Goal: Information Seeking & Learning: Find specific fact

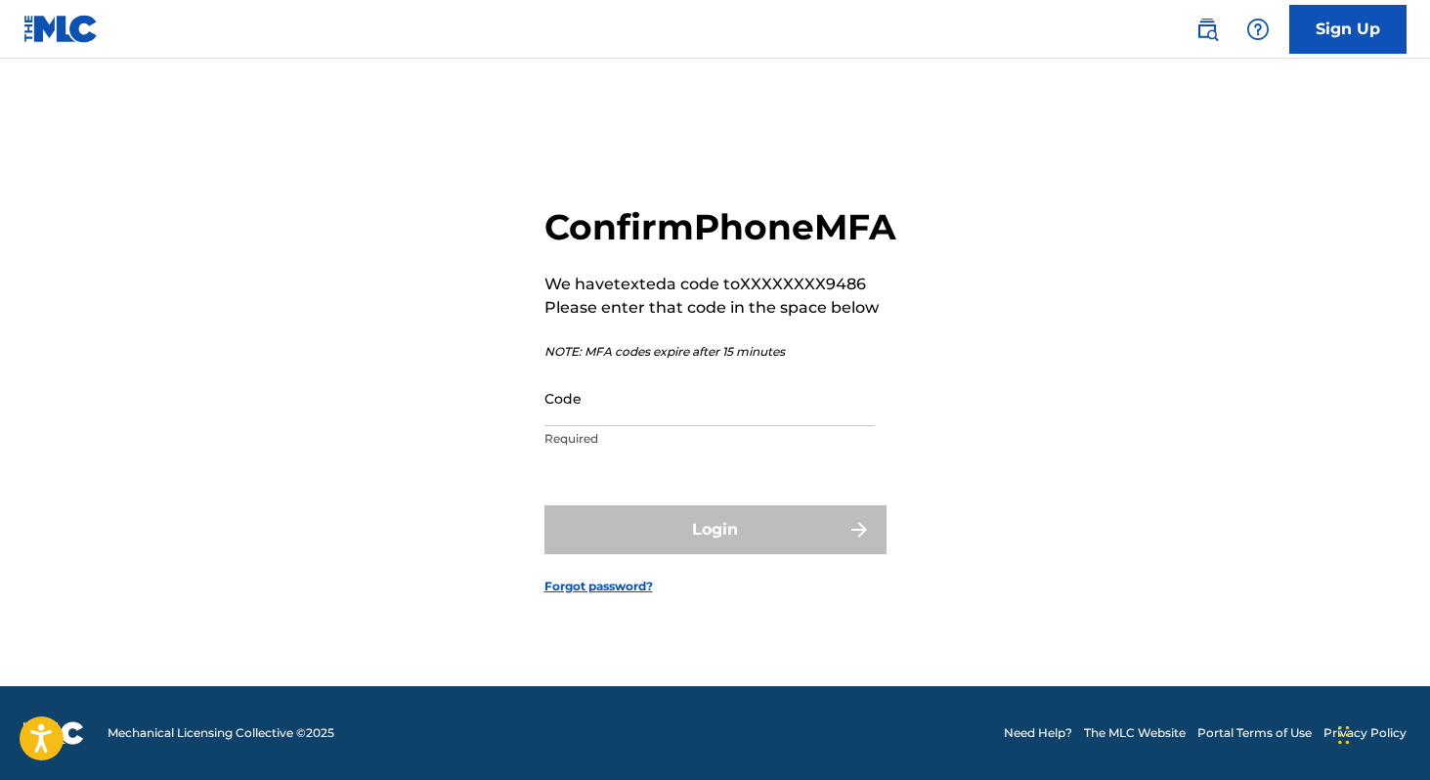
click at [726, 361] on p "NOTE: MFA codes expire after 15 minutes" at bounding box center [721, 352] width 352 height 18
click at [733, 426] on input "Code" at bounding box center [710, 399] width 330 height 56
click at [1266, 37] on img at bounding box center [1257, 29] width 23 height 23
click at [1270, 101] on link "Contact us" at bounding box center [1258, 82] width 166 height 47
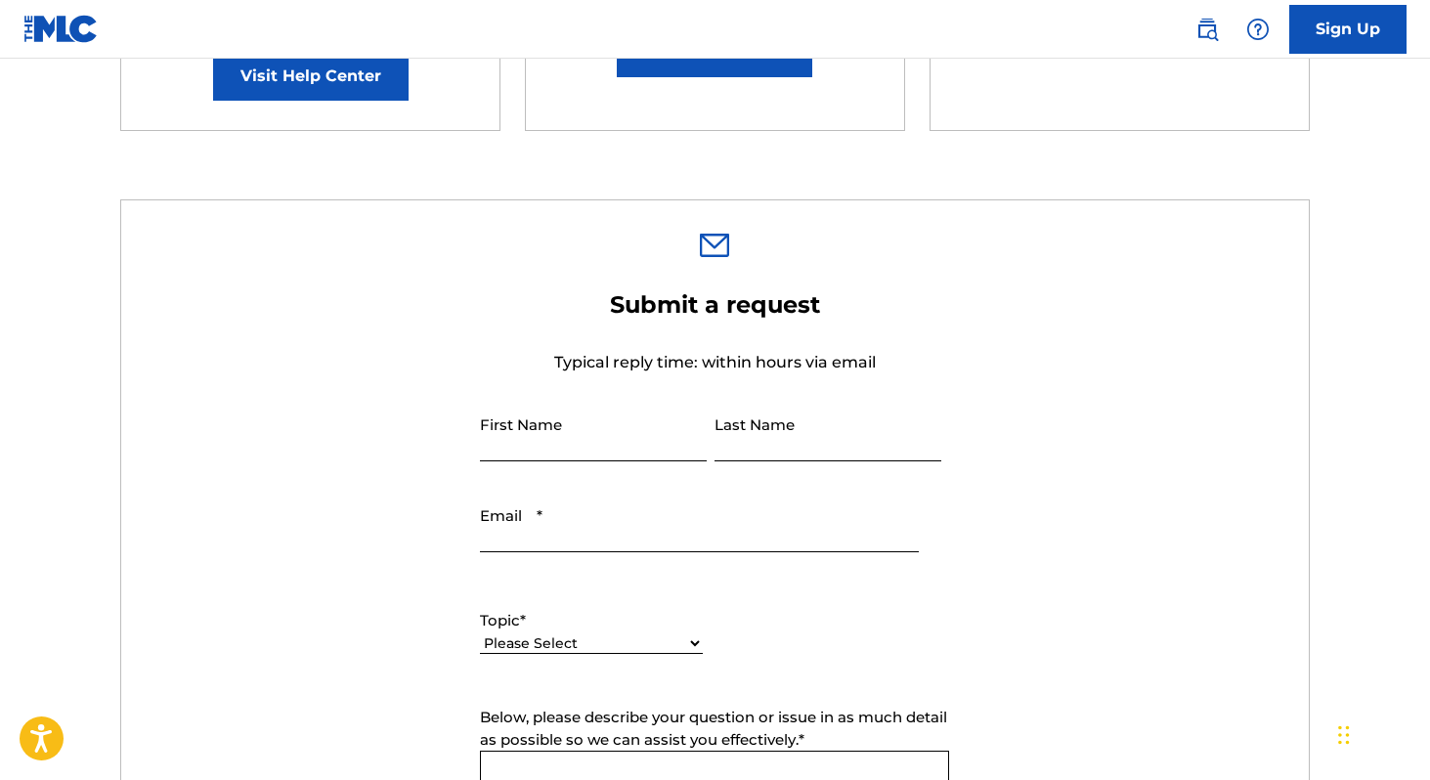
scroll to position [471, 0]
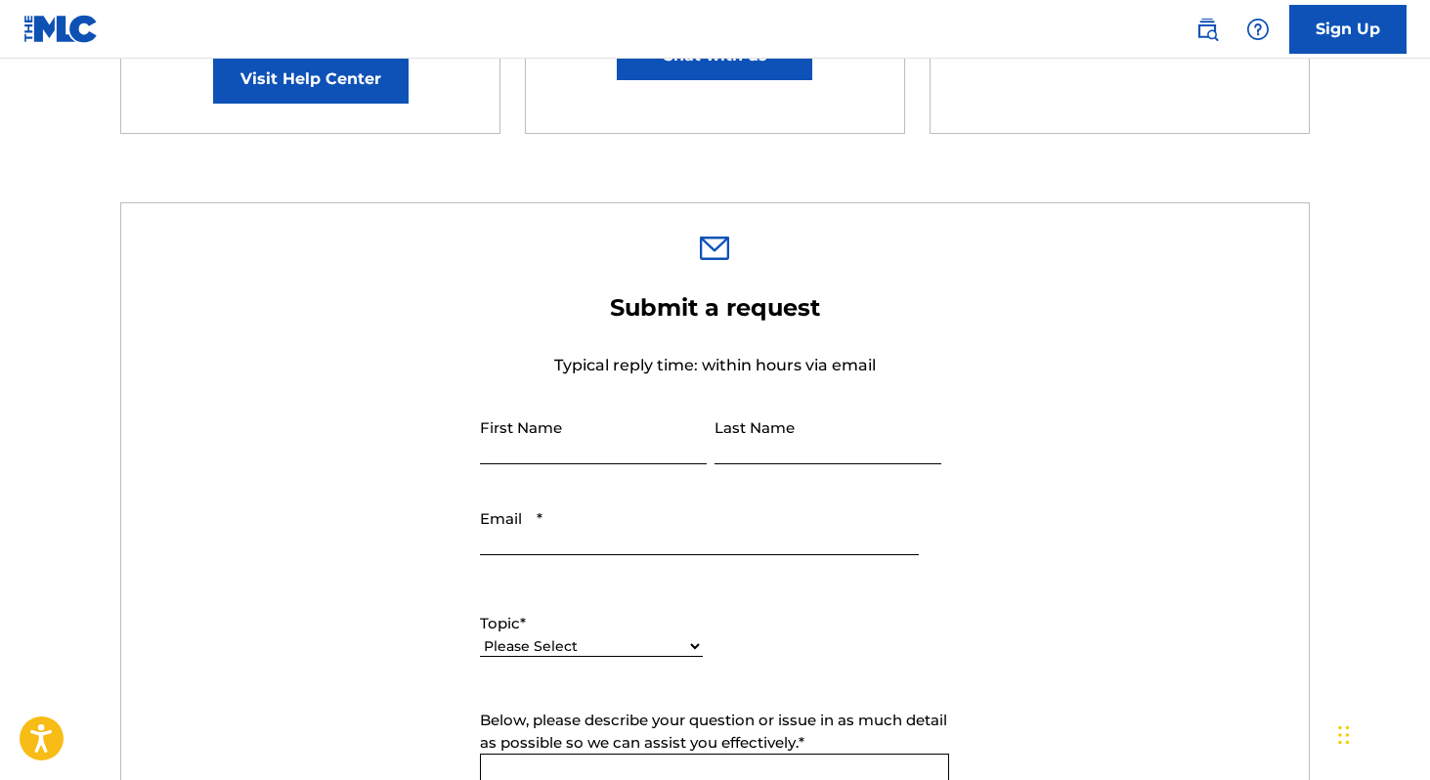
click at [603, 647] on select "Please Select I need help with my account I need help with managing my catalog …" at bounding box center [591, 646] width 223 height 21
select select "I need help with my account"
click at [480, 637] on select "Please Select I need help with my account I need help with managing my catalog …" at bounding box center [591, 646] width 223 height 21
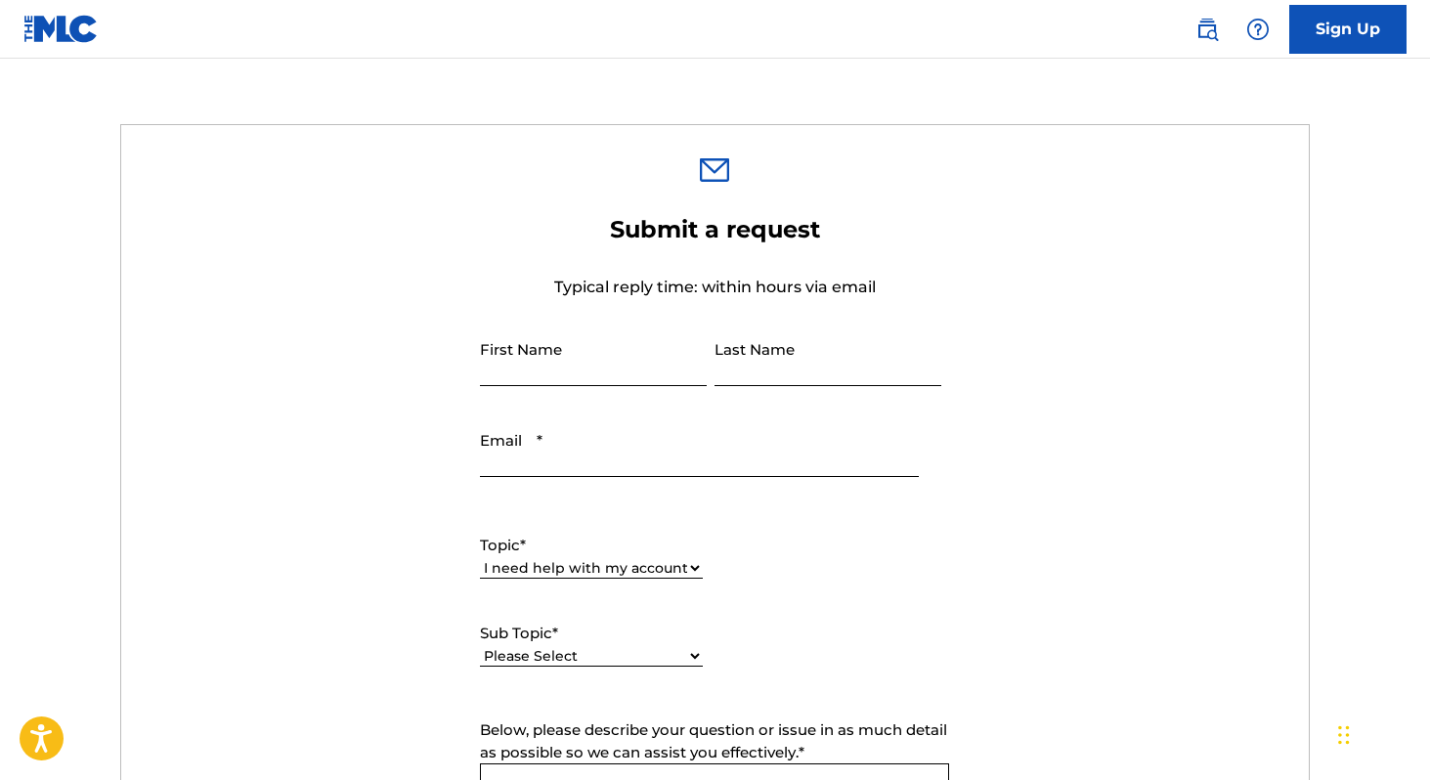
scroll to position [637, 0]
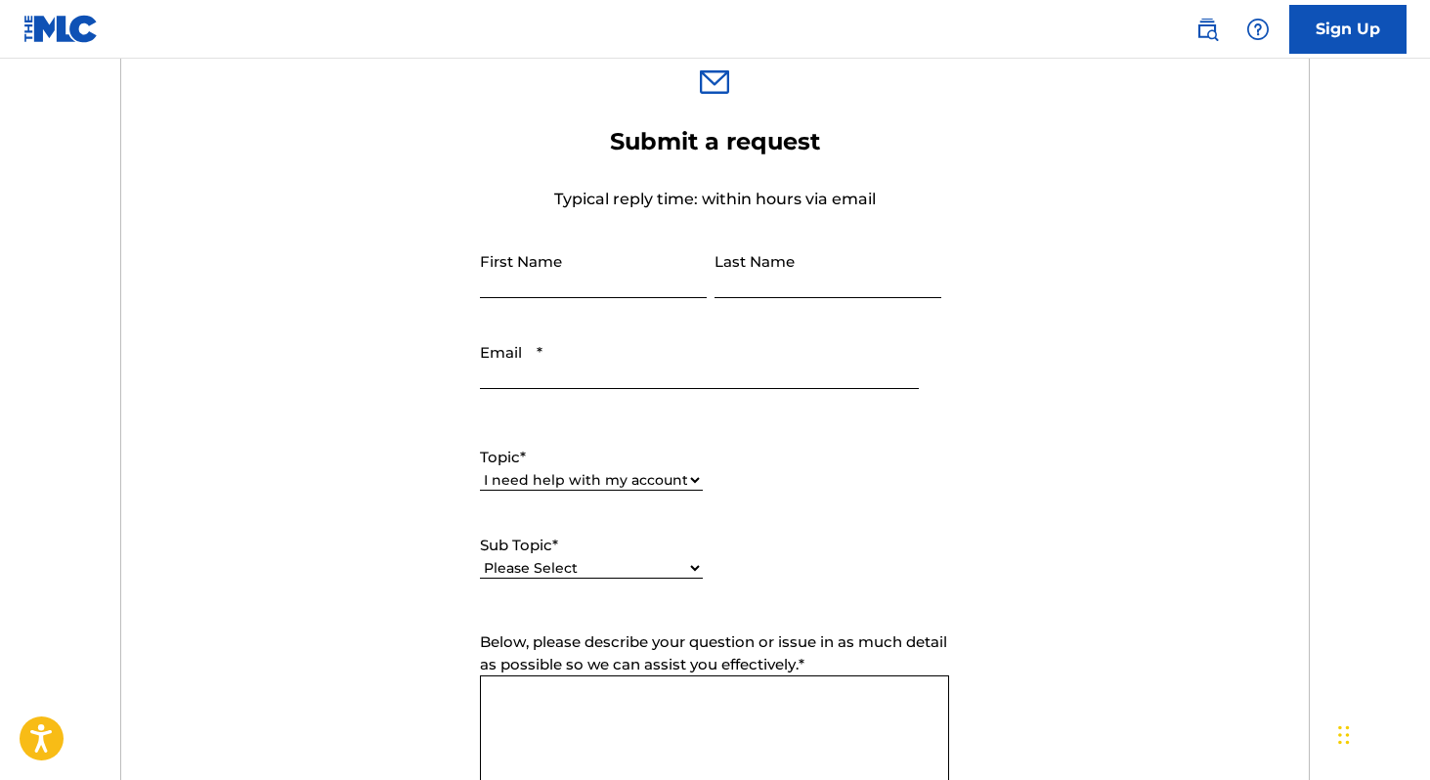
click at [650, 559] on select "Please Select I need help with my user account I can't log in to my user accoun…" at bounding box center [591, 568] width 223 height 21
select select "I can't log in to my user account"
click at [480, 559] on select "Please Select I need help with my user account I can't log in to my user accoun…" at bounding box center [591, 568] width 223 height 21
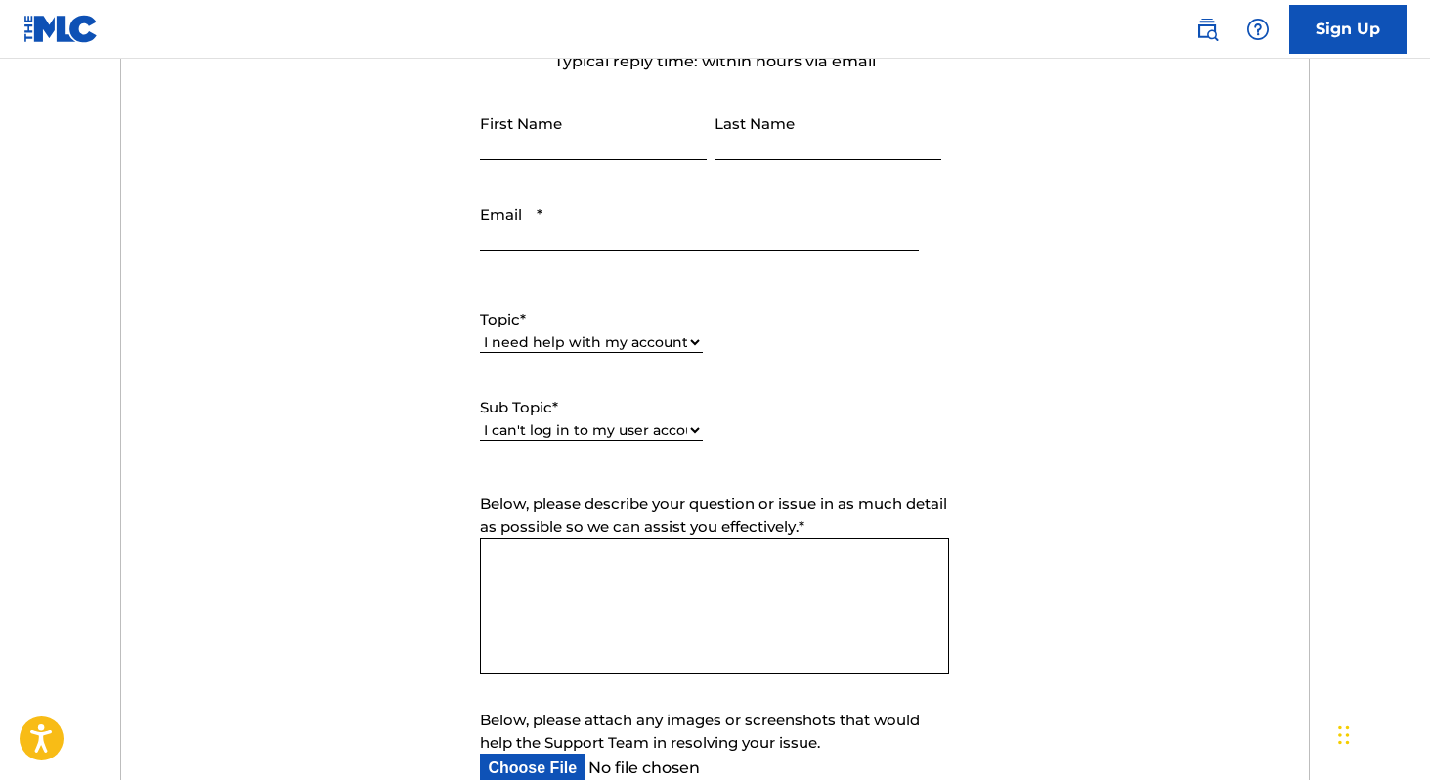
scroll to position [804, 0]
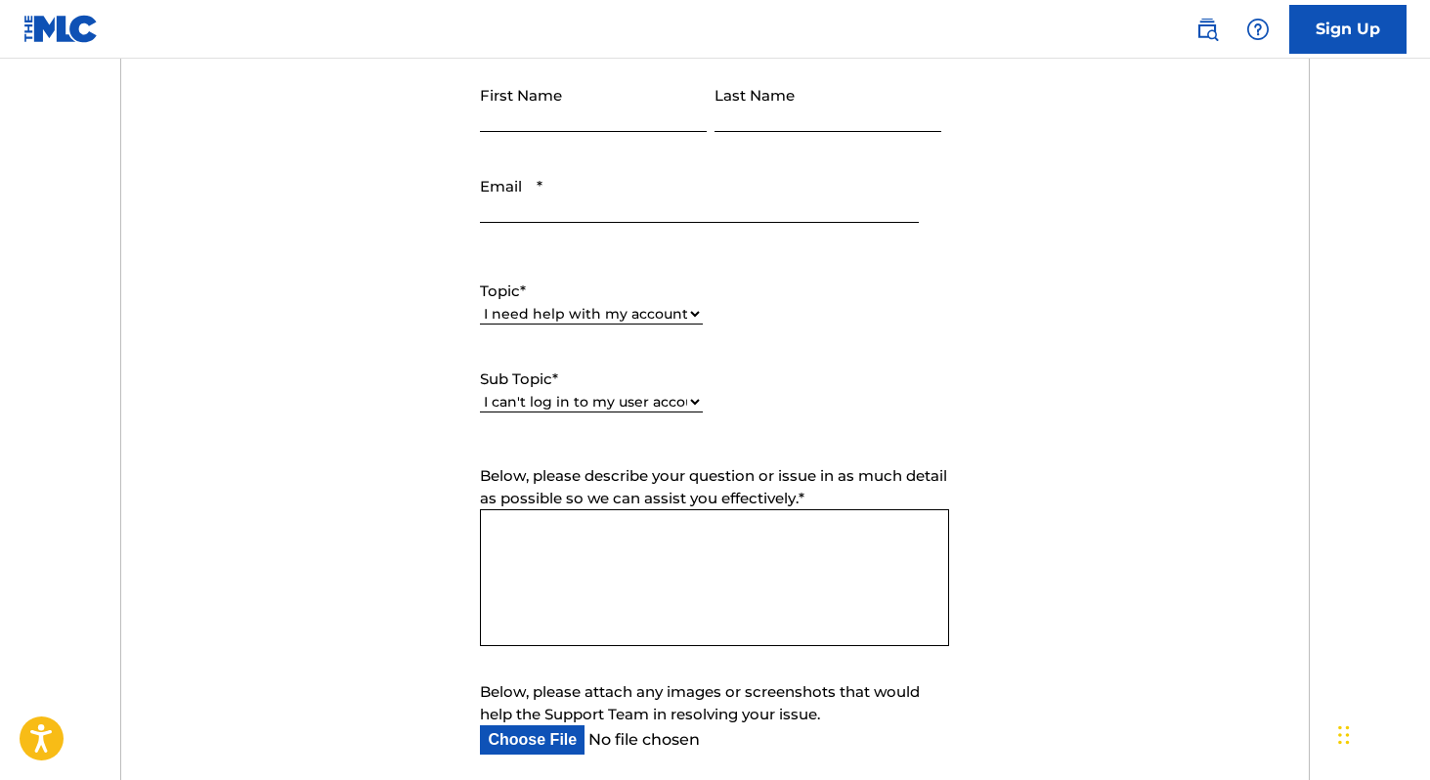
click at [662, 415] on div "Please Select I need help with my user account I can't log in to my user accoun…" at bounding box center [591, 412] width 223 height 44
click at [662, 409] on select "Please Select I need help with my user account I can't log in to my user accoun…" at bounding box center [591, 402] width 223 height 21
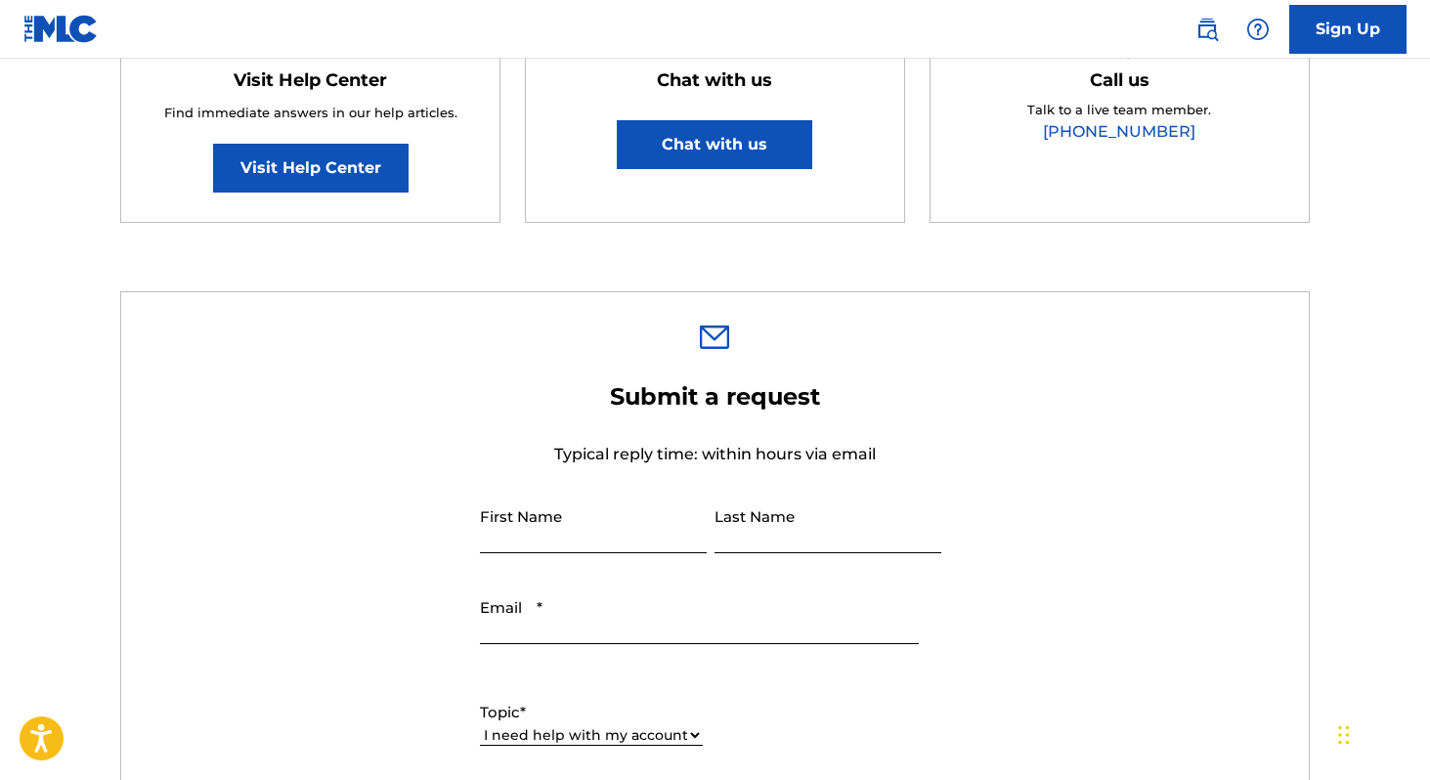
scroll to position [398, 0]
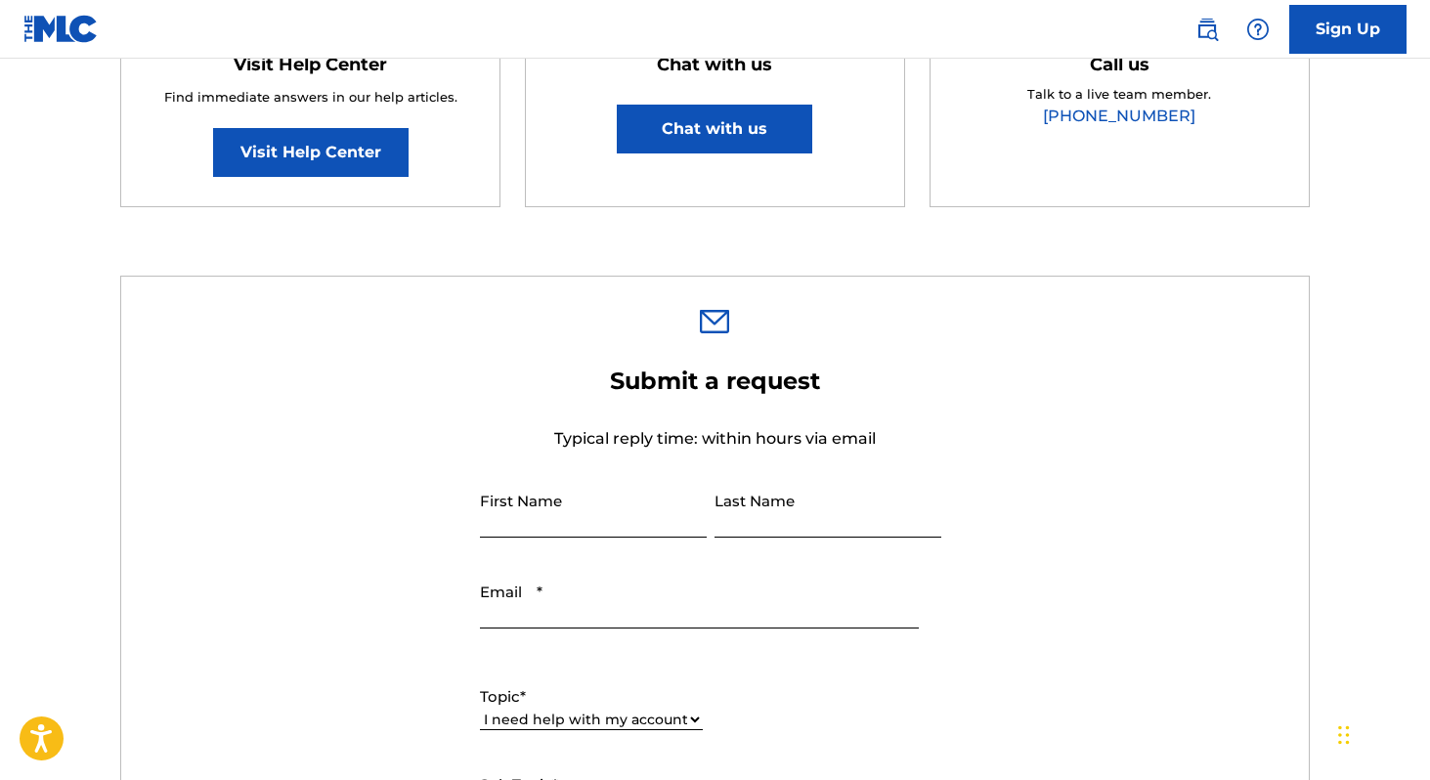
click at [582, 521] on input "First Name" at bounding box center [593, 510] width 227 height 56
type input "[PERSON_NAME]"
type input "[GEOGRAPHIC_DATA]"
type input "[EMAIL_ADDRESS][DOMAIN_NAME]"
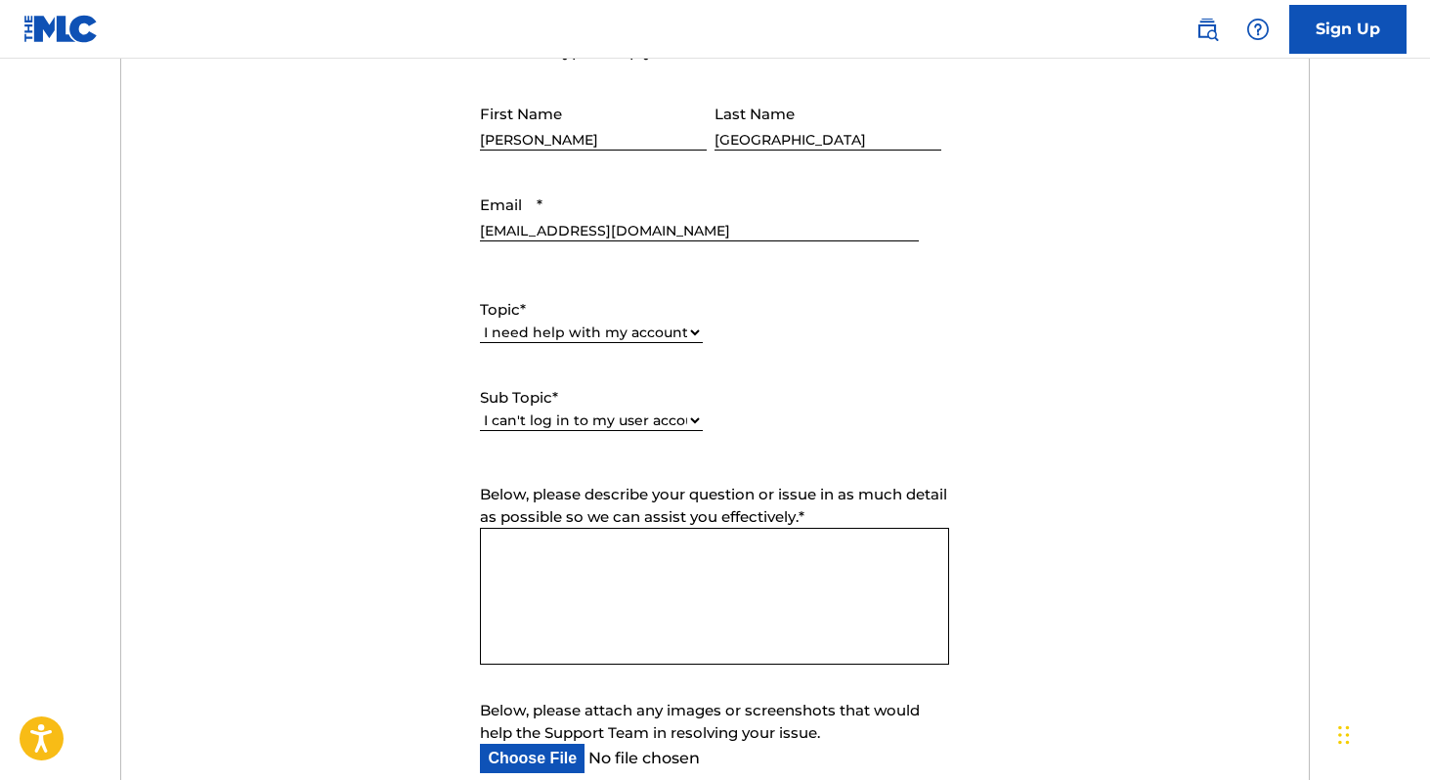
scroll to position [1011, 0]
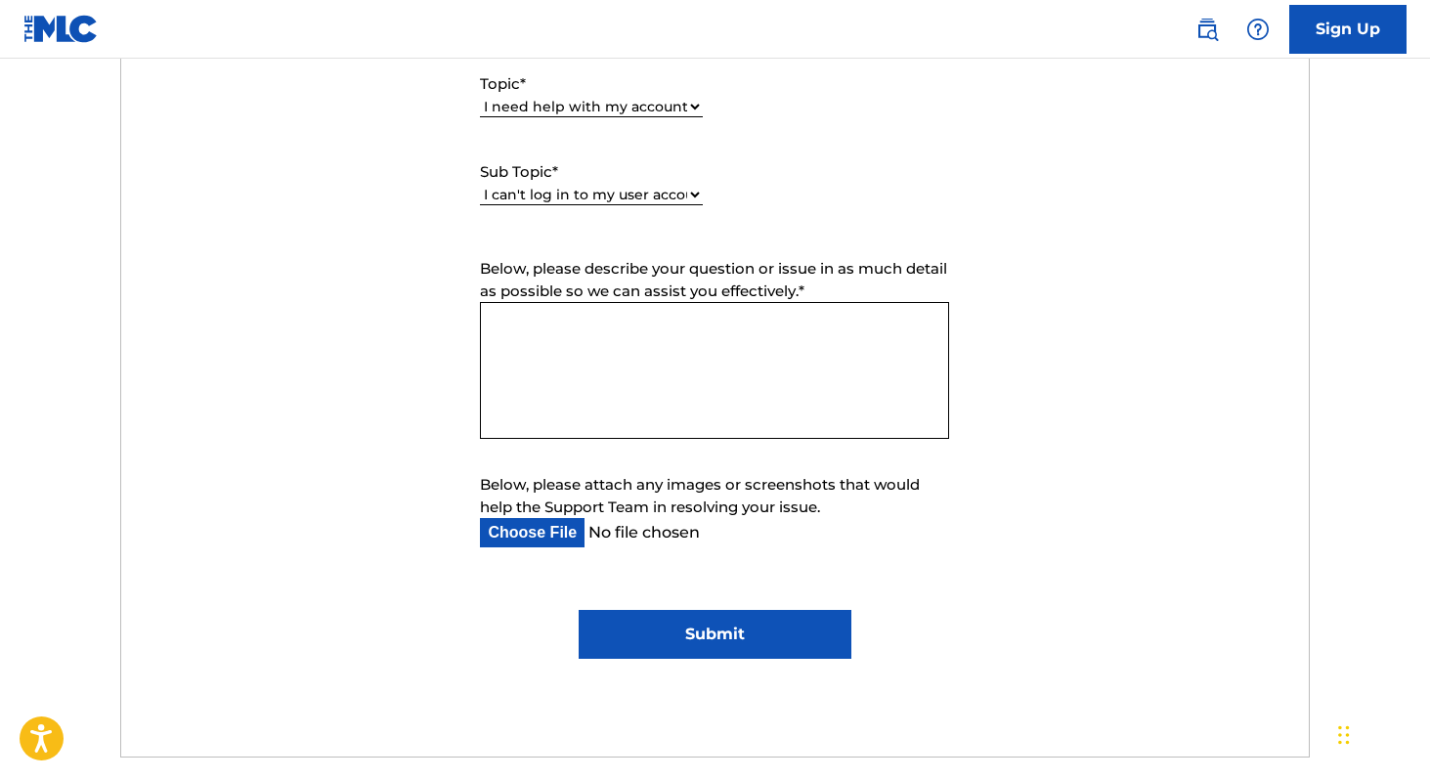
click at [692, 392] on textarea "Below, please describe your question or issue in as much detail as possible so …" at bounding box center [714, 370] width 469 height 137
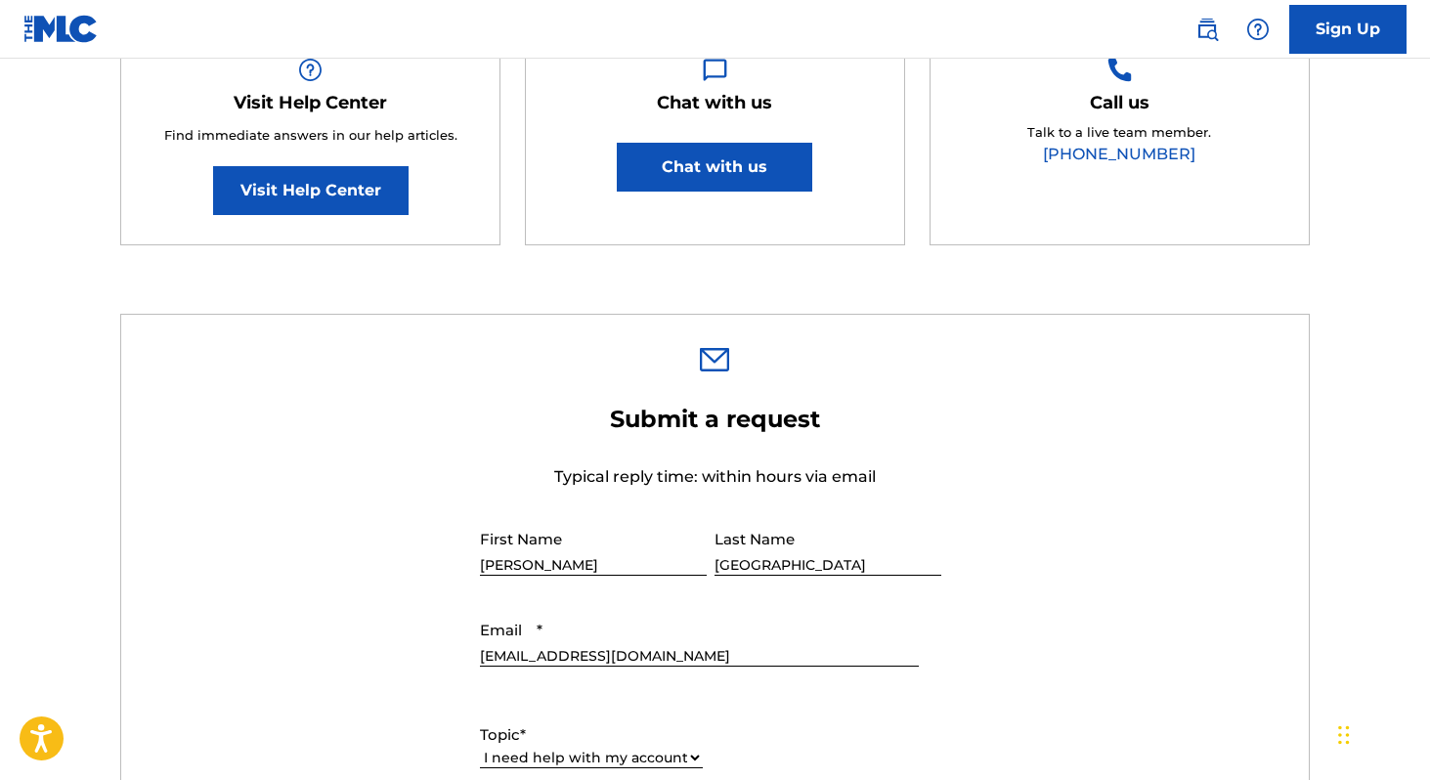
scroll to position [0, 0]
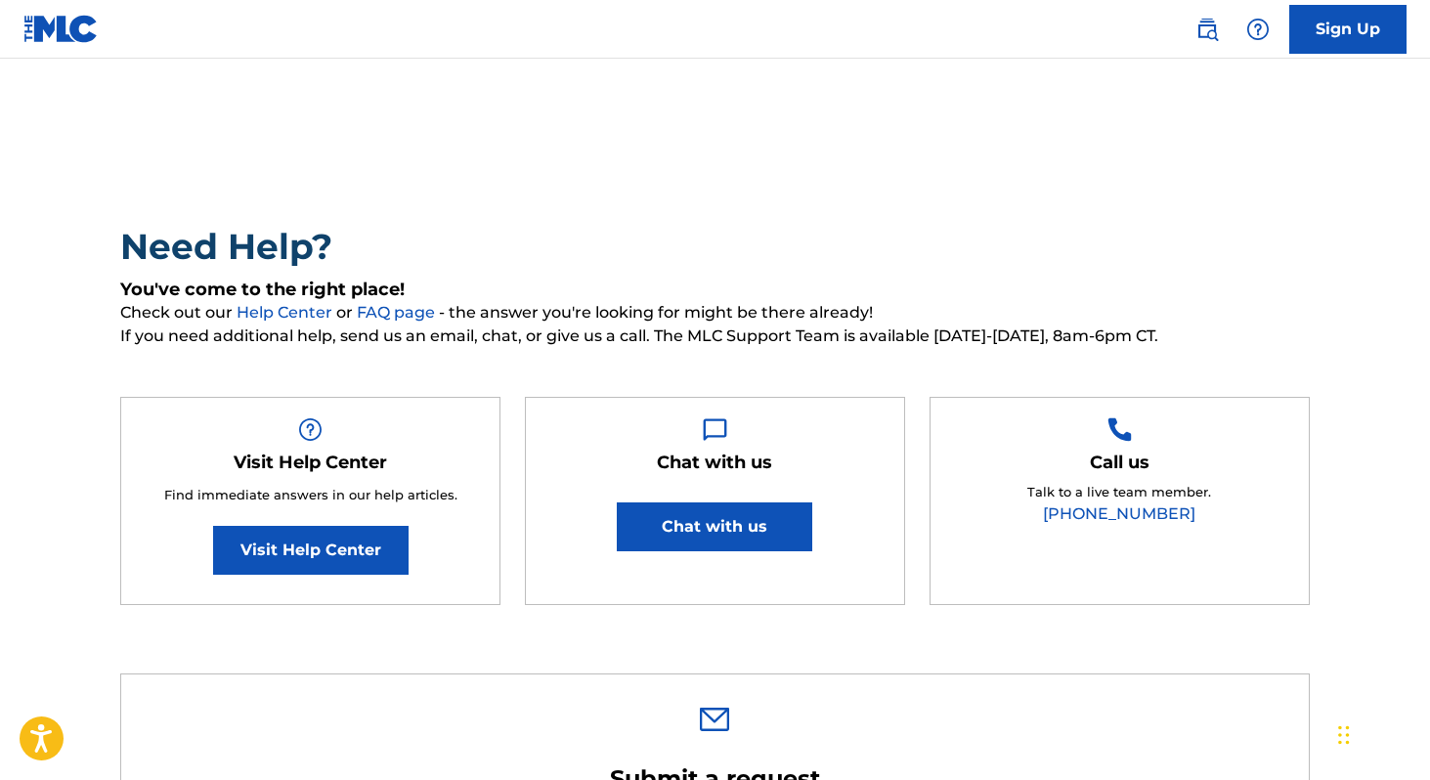
click at [350, 572] on link "Visit Help Center" at bounding box center [311, 550] width 196 height 49
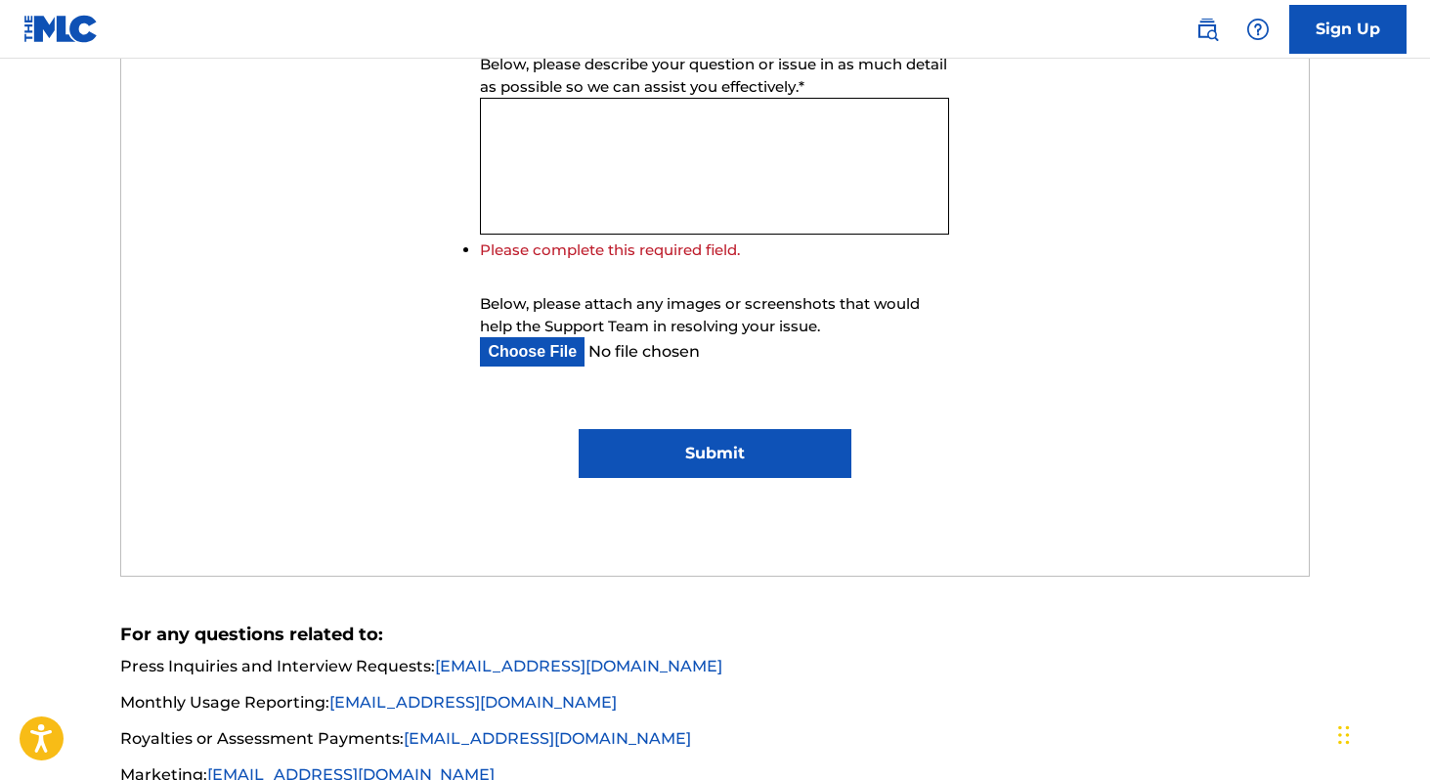
scroll to position [1435, 0]
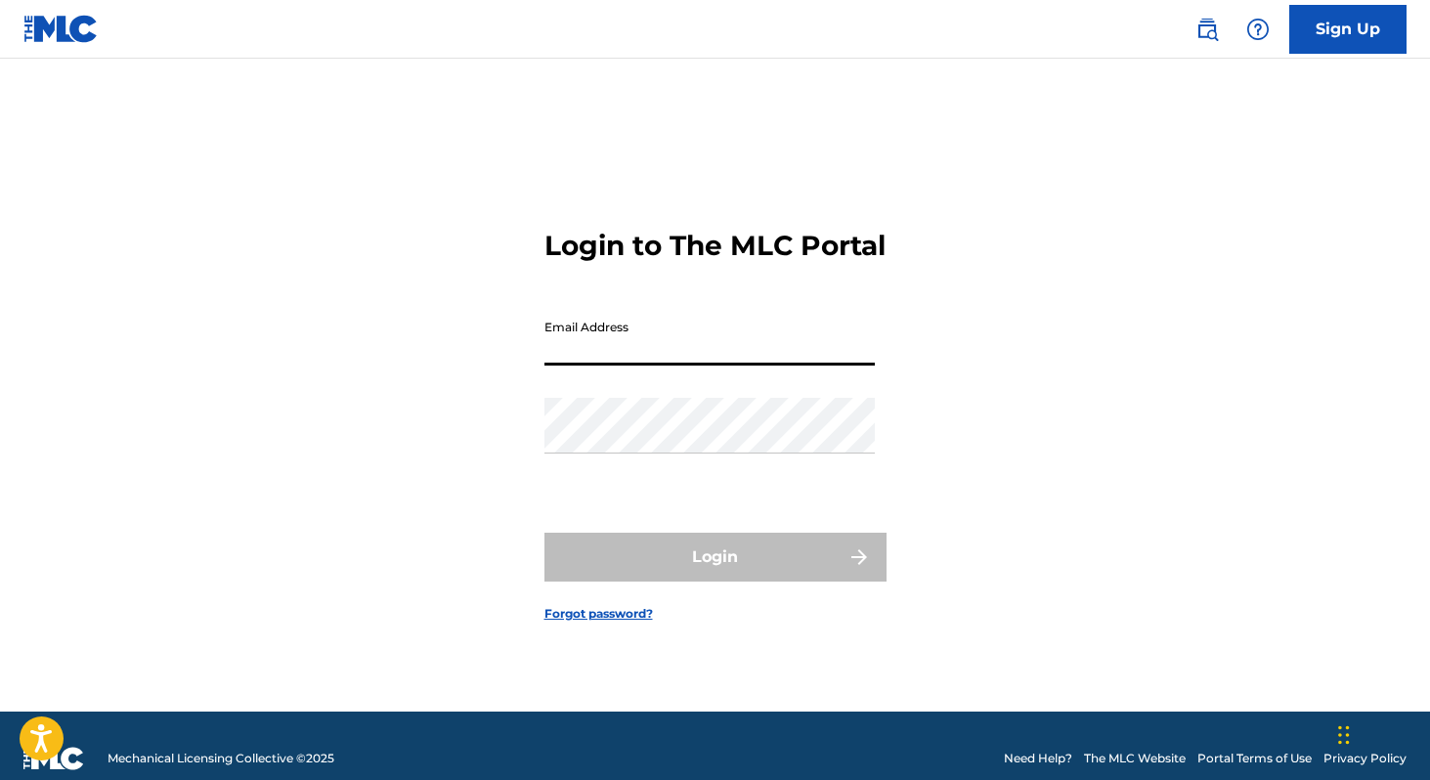
click at [748, 352] on input "Email Address" at bounding box center [710, 338] width 330 height 56
type input "[EMAIL_ADDRESS][DOMAIN_NAME]"
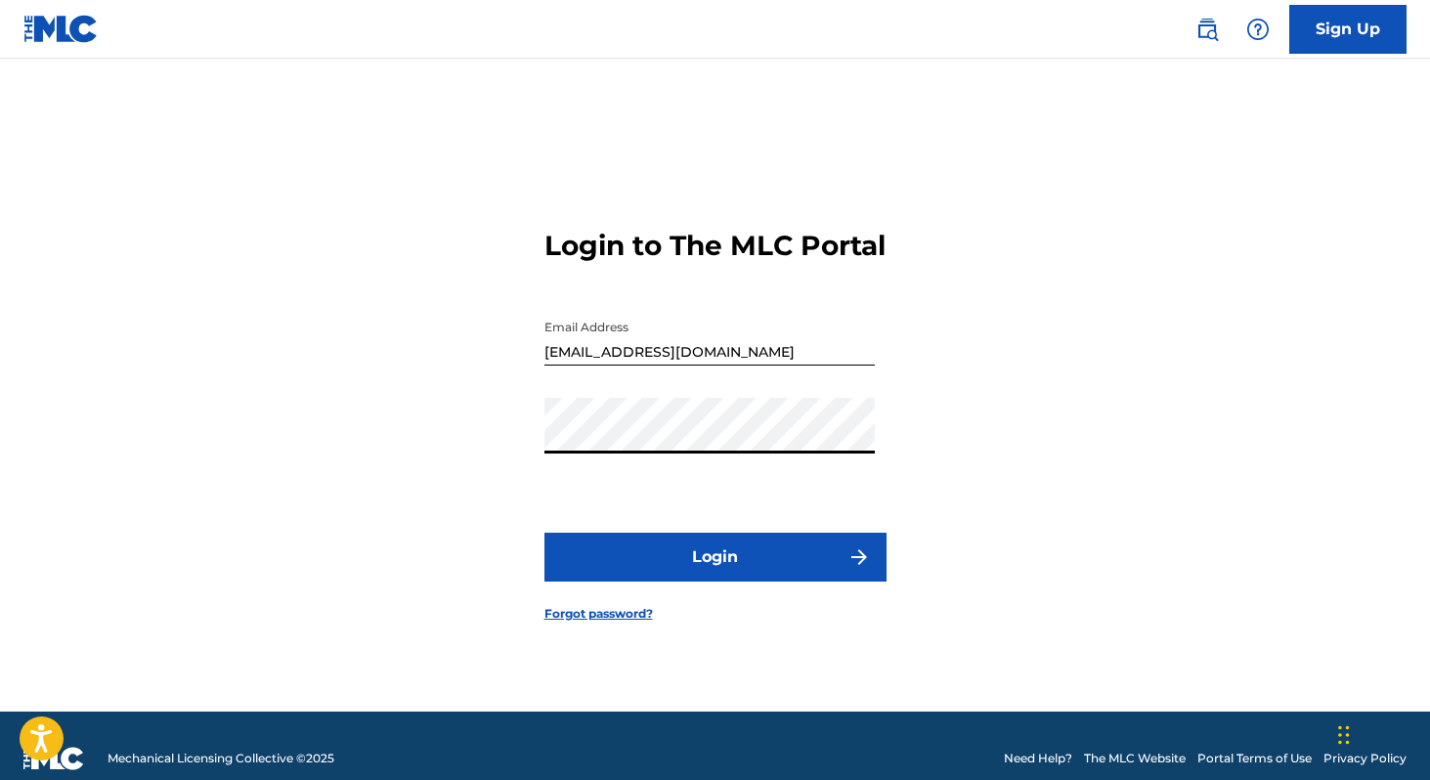
click at [790, 579] on button "Login" at bounding box center [716, 557] width 342 height 49
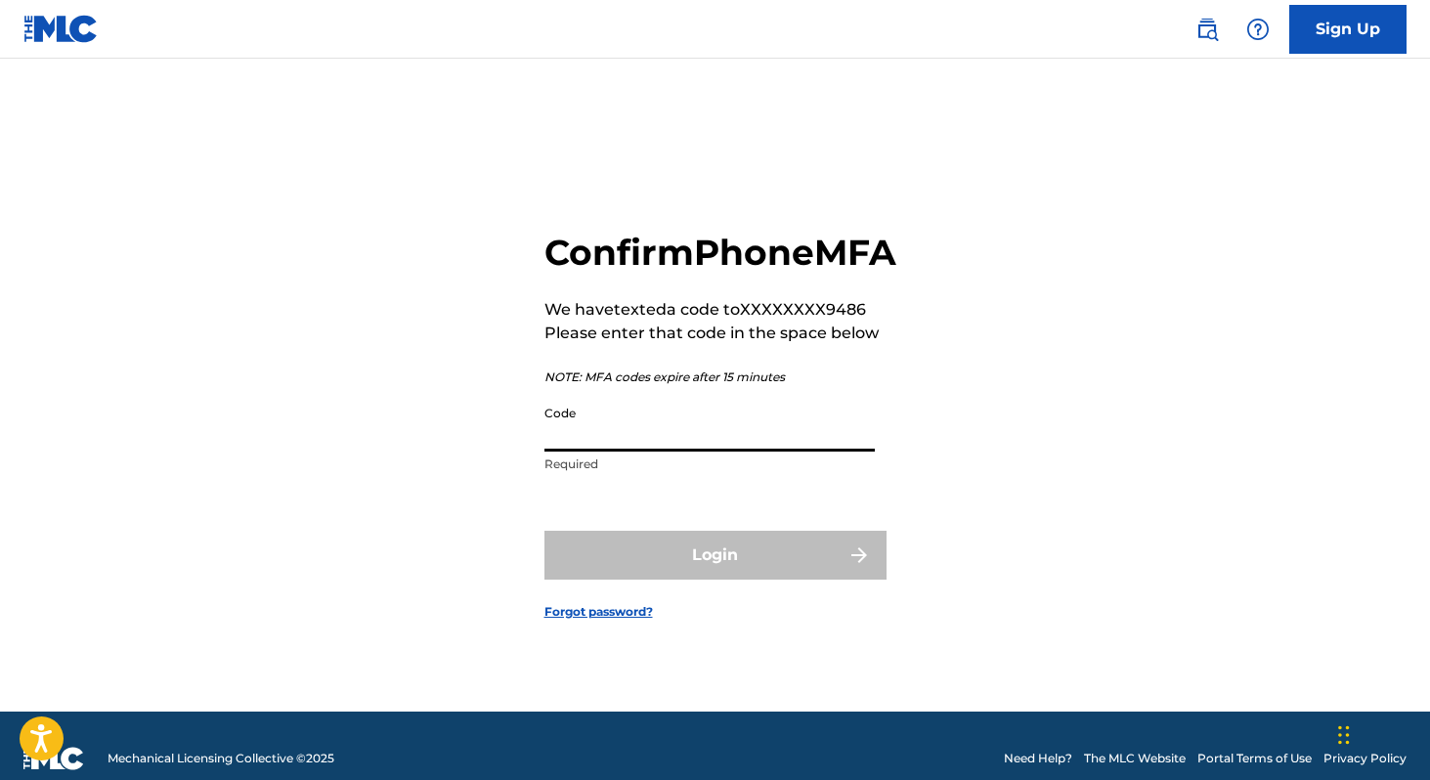
click at [799, 439] on input "Code" at bounding box center [710, 424] width 330 height 56
click at [1215, 31] on img at bounding box center [1207, 29] width 23 height 23
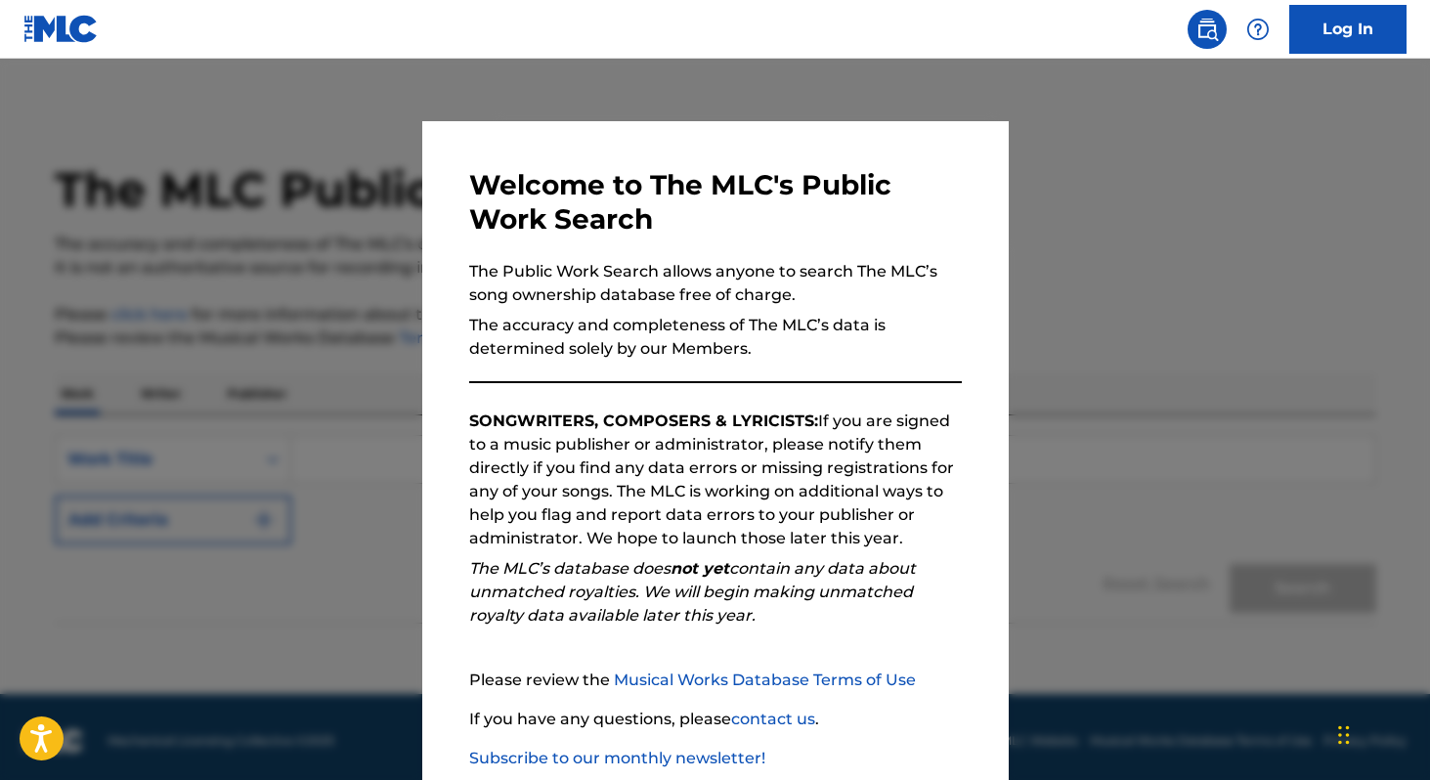
click at [999, 191] on div "Welcome to The MLC's Public Work Search The Public Work Search allows anyone to…" at bounding box center [715, 507] width 587 height 773
click at [1017, 175] on div at bounding box center [715, 449] width 1430 height 780
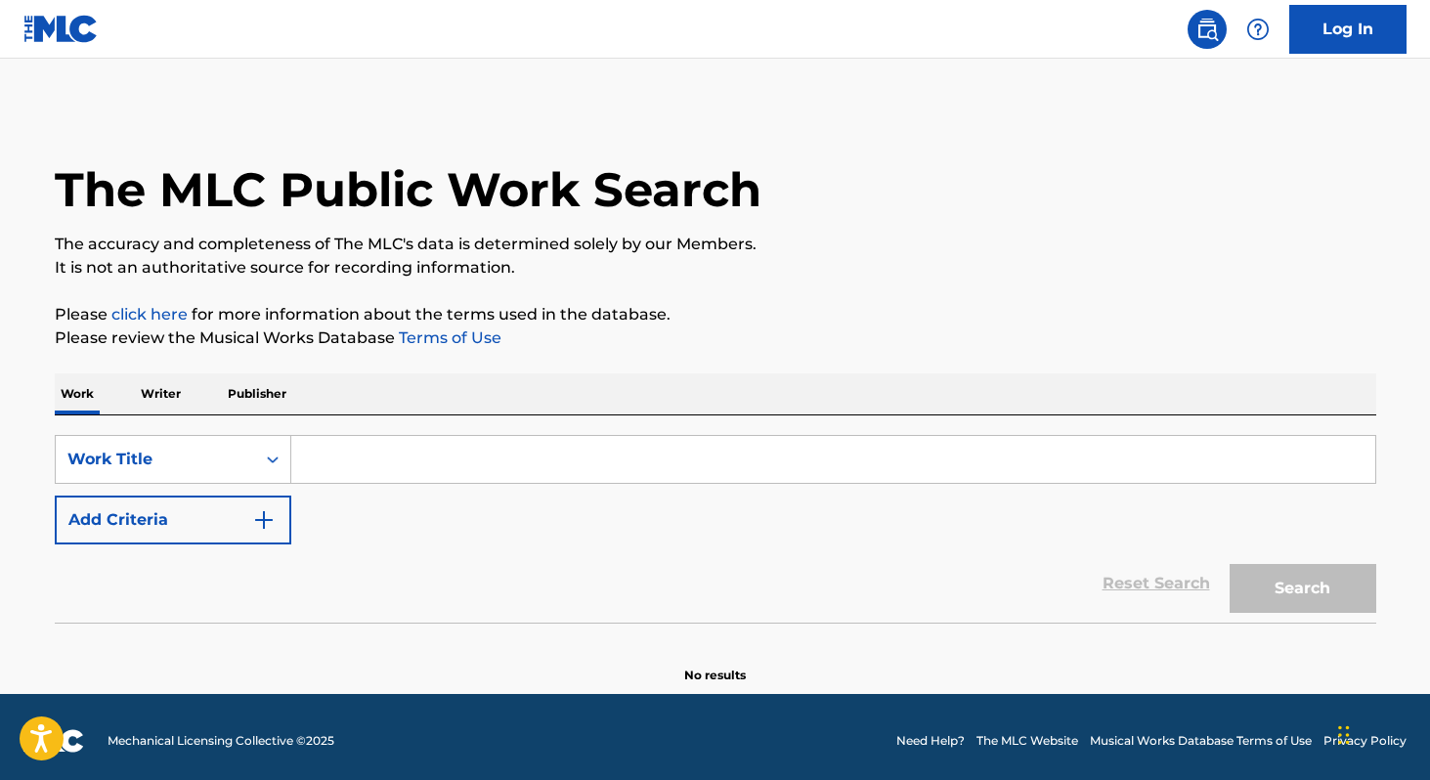
click at [702, 456] on input "Search Form" at bounding box center [833, 459] width 1084 height 47
click at [269, 445] on div "Search Form" at bounding box center [272, 459] width 35 height 35
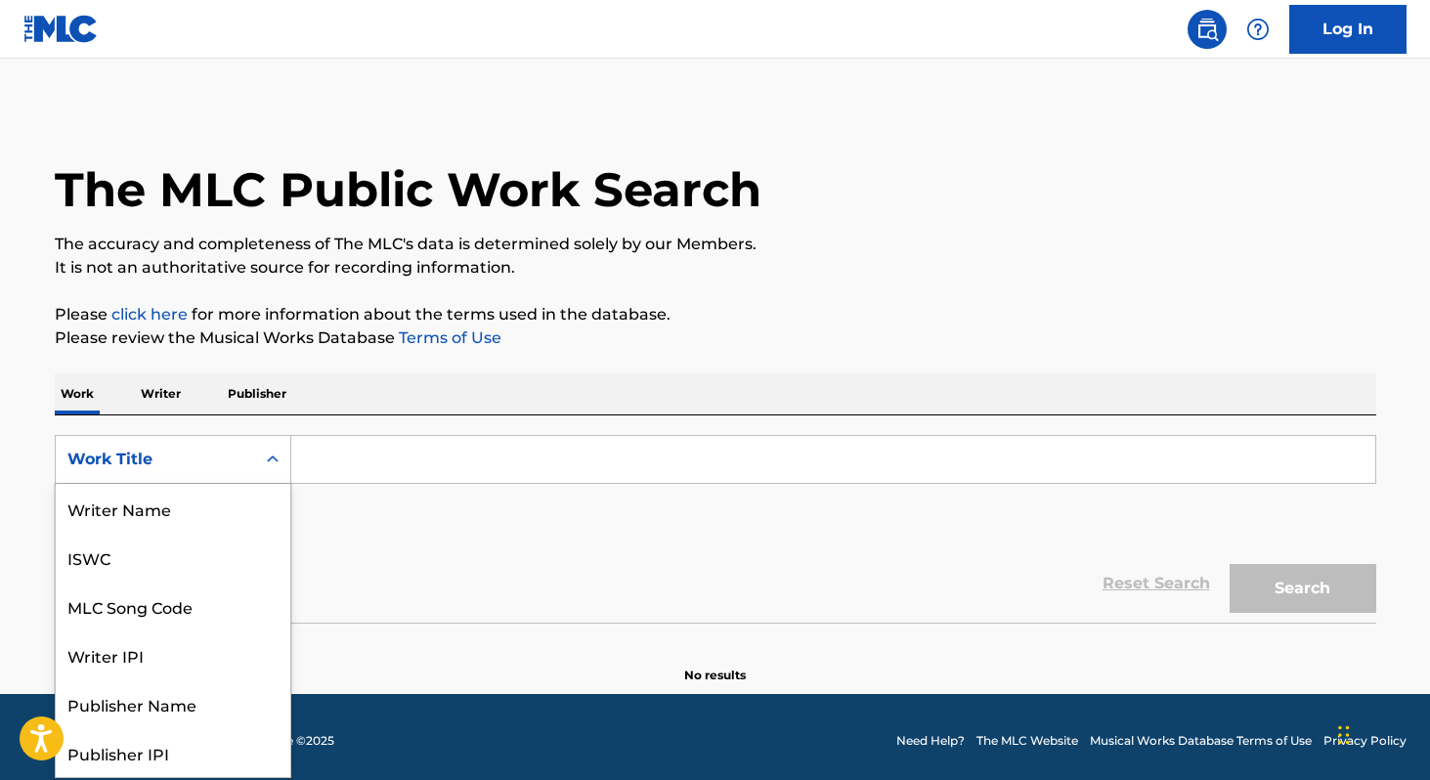
scroll to position [98, 0]
click at [395, 530] on div "SearchWithCriteria21397619-9b10-4cfd-8ae4-066b27ce77a6 MLC Song Code, 3 of 8. 8…" at bounding box center [716, 489] width 1322 height 109
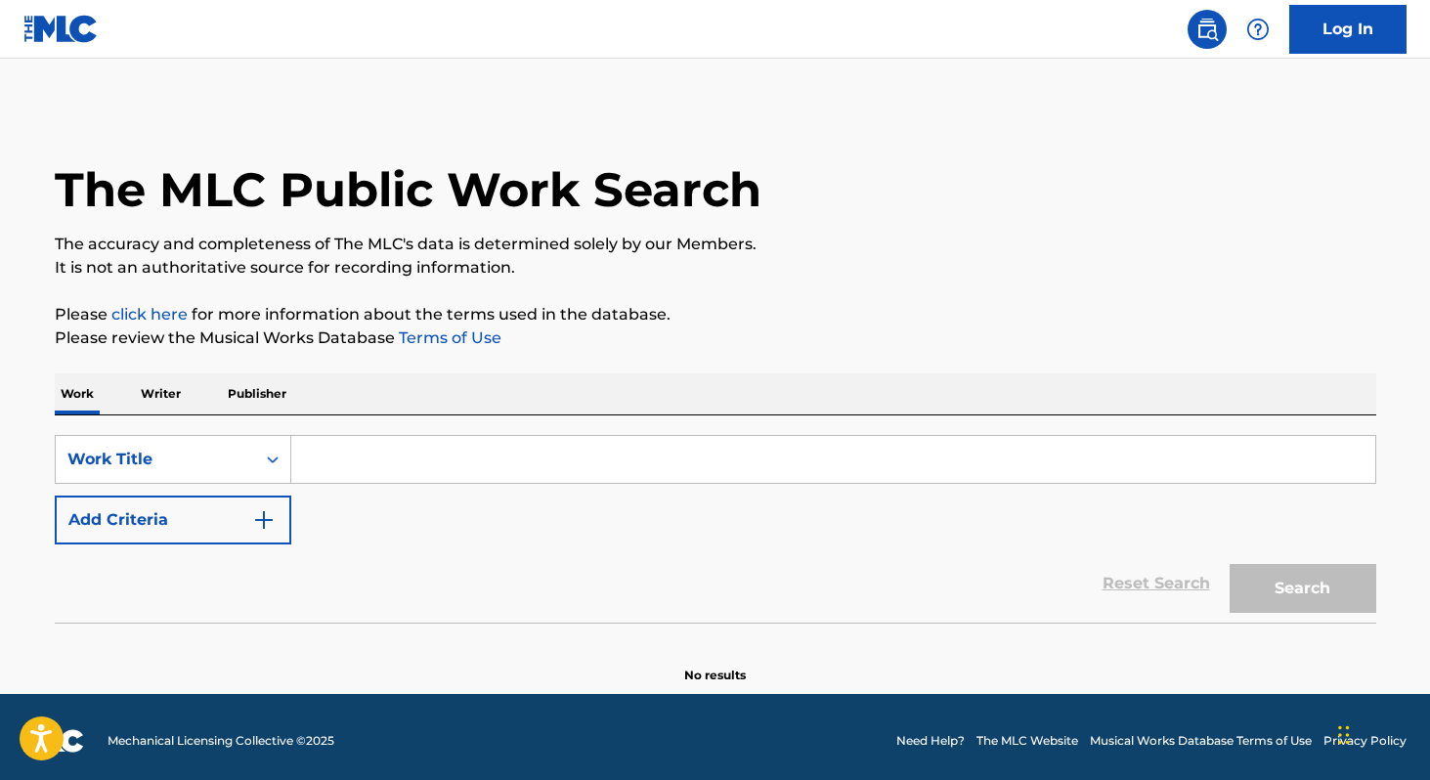
click at [397, 461] on input "Search Form" at bounding box center [833, 459] width 1084 height 47
click at [284, 456] on div "Search Form" at bounding box center [272, 459] width 35 height 35
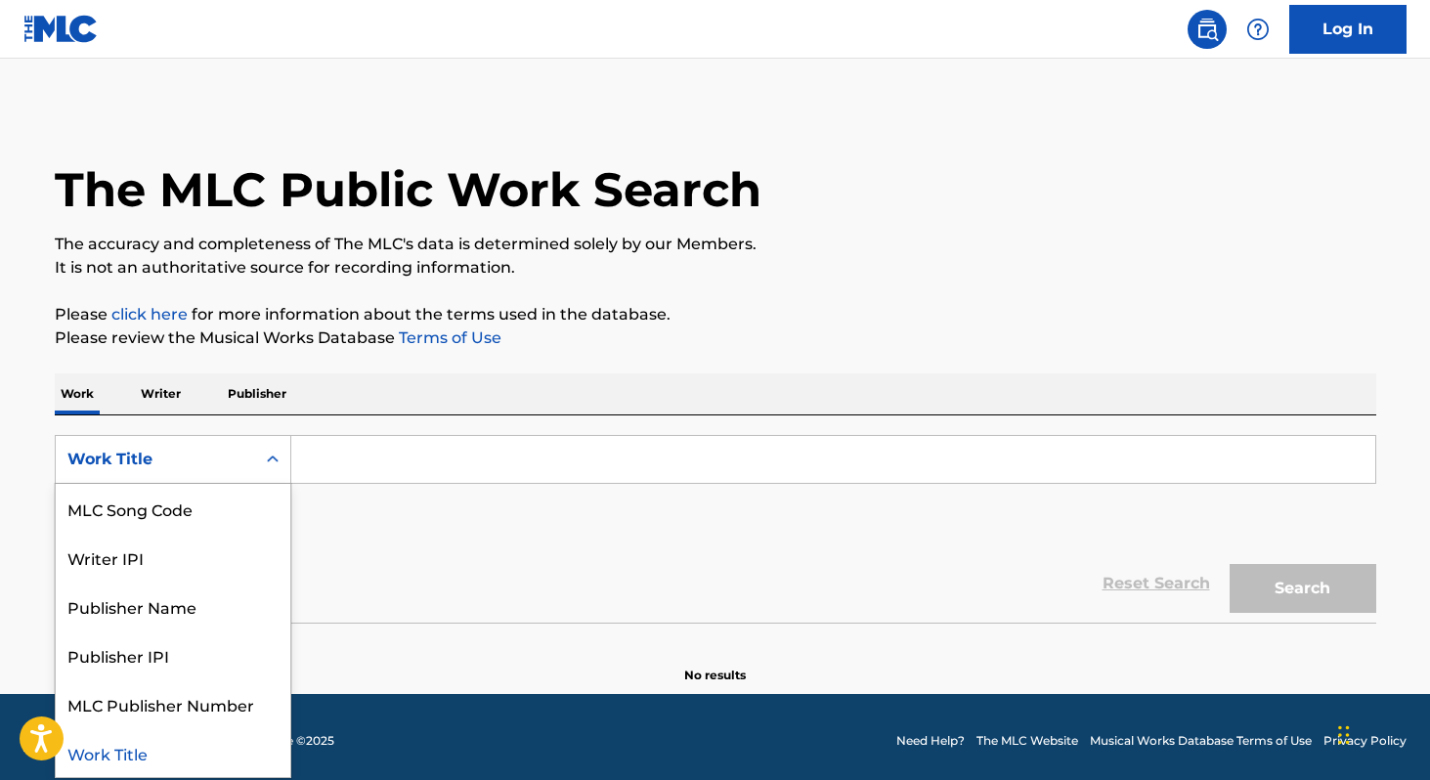
click at [402, 403] on div "Work Writer Publisher" at bounding box center [716, 393] width 1322 height 41
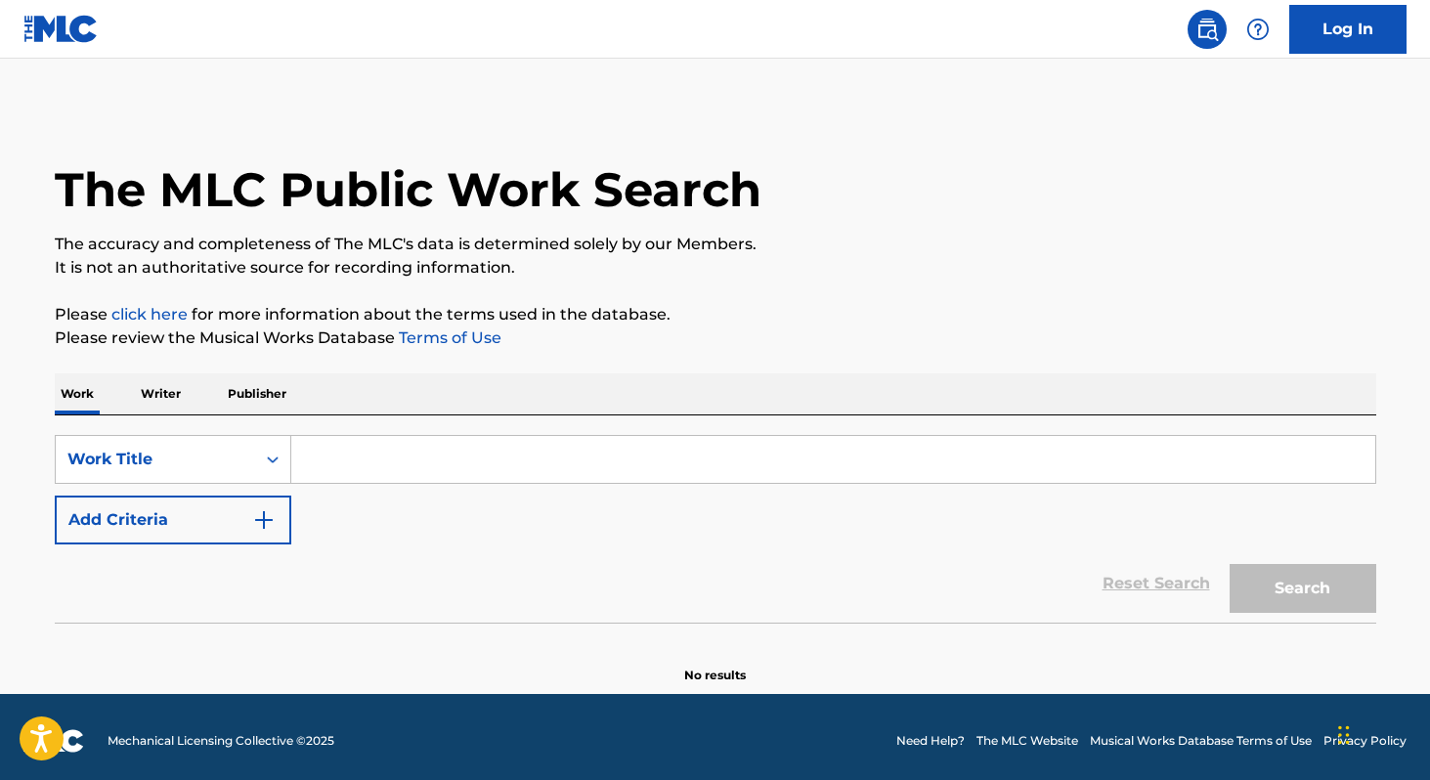
click at [600, 425] on div "SearchWithCriteria21397619-9b10-4cfd-8ae4-066b27ce77a6 Work Title Add Criteria …" at bounding box center [716, 518] width 1322 height 207
click at [600, 444] on input "Search Form" at bounding box center [833, 459] width 1084 height 47
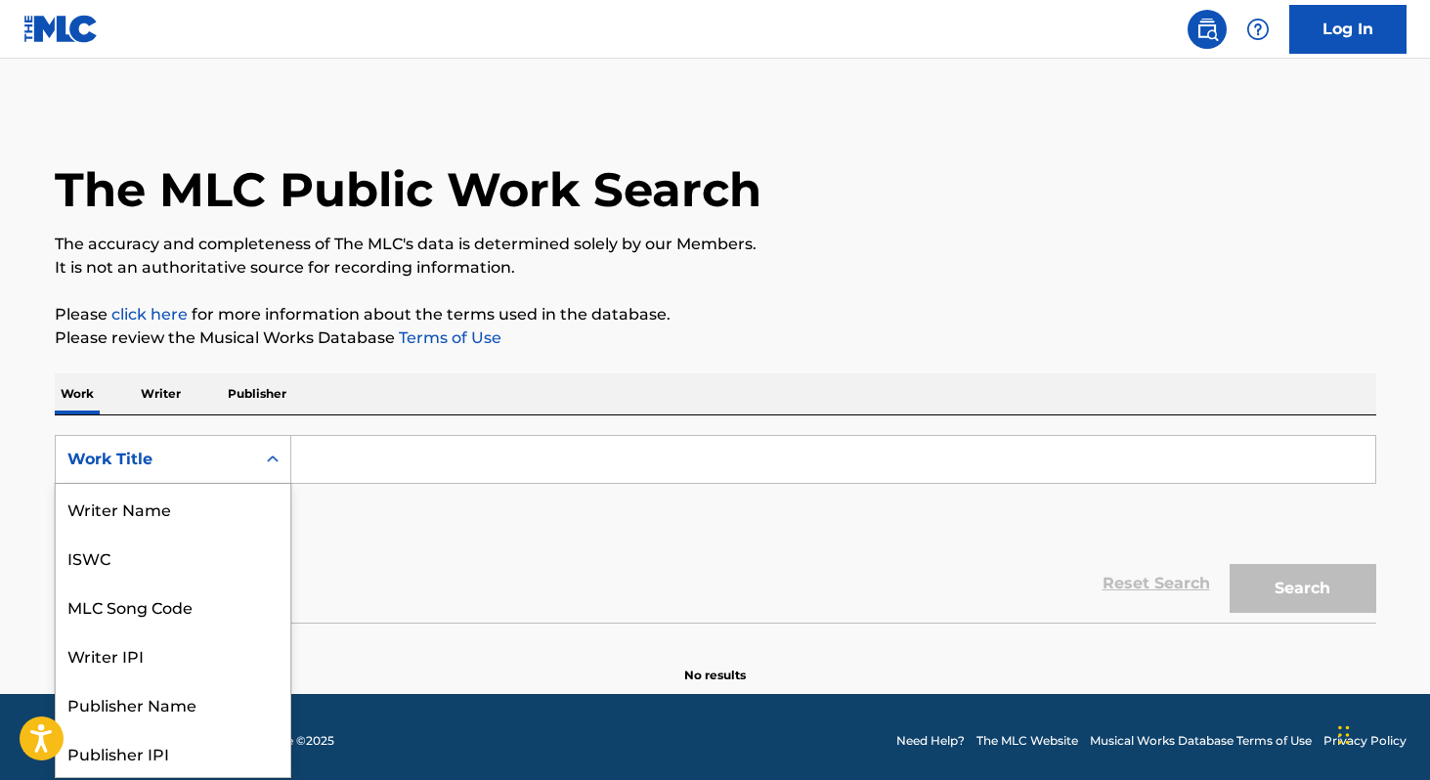
click at [255, 472] on div "Search Form" at bounding box center [272, 459] width 35 height 35
click at [240, 543] on div "Writer IPI" at bounding box center [173, 557] width 235 height 49
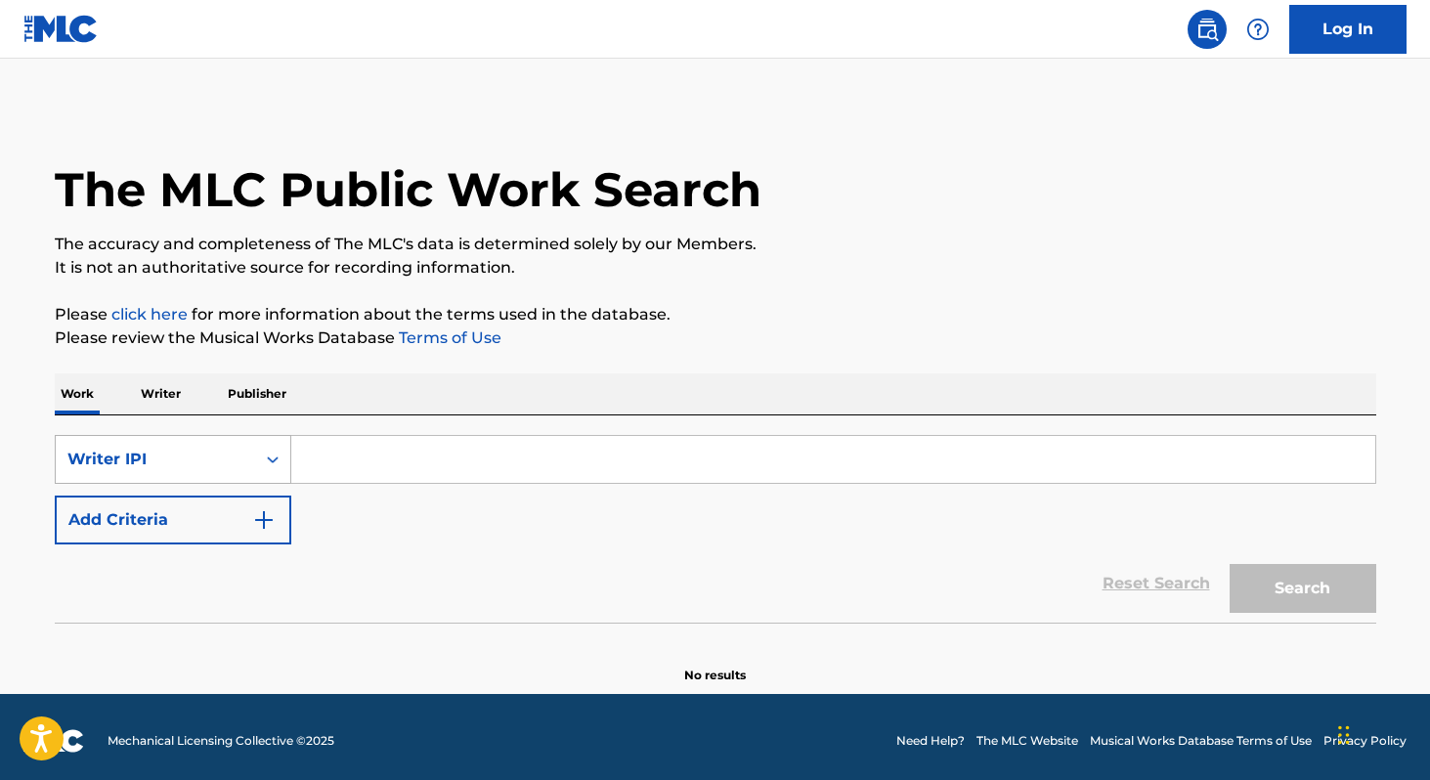
click at [239, 467] on div "Writer IPI" at bounding box center [155, 459] width 176 height 23
click at [402, 493] on div "SearchWithCriteria3db8316e-5086-4a05-8813-f209993ef98a Writer IPI Add Criteria" at bounding box center [716, 489] width 1322 height 109
click at [401, 456] on input "Search Form" at bounding box center [833, 459] width 1084 height 47
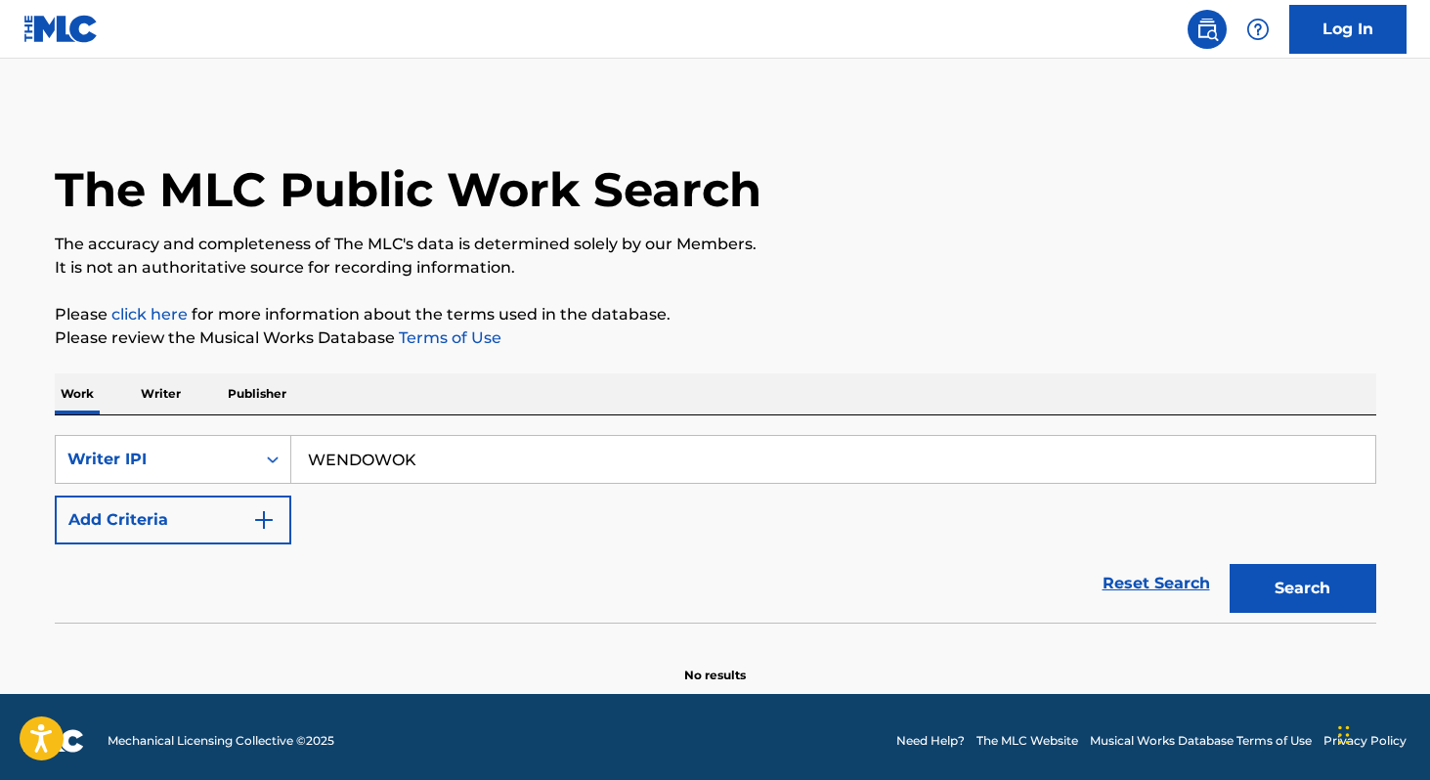
type input "WENDOWOK"
click at [1230, 564] on button "Search" at bounding box center [1303, 588] width 147 height 49
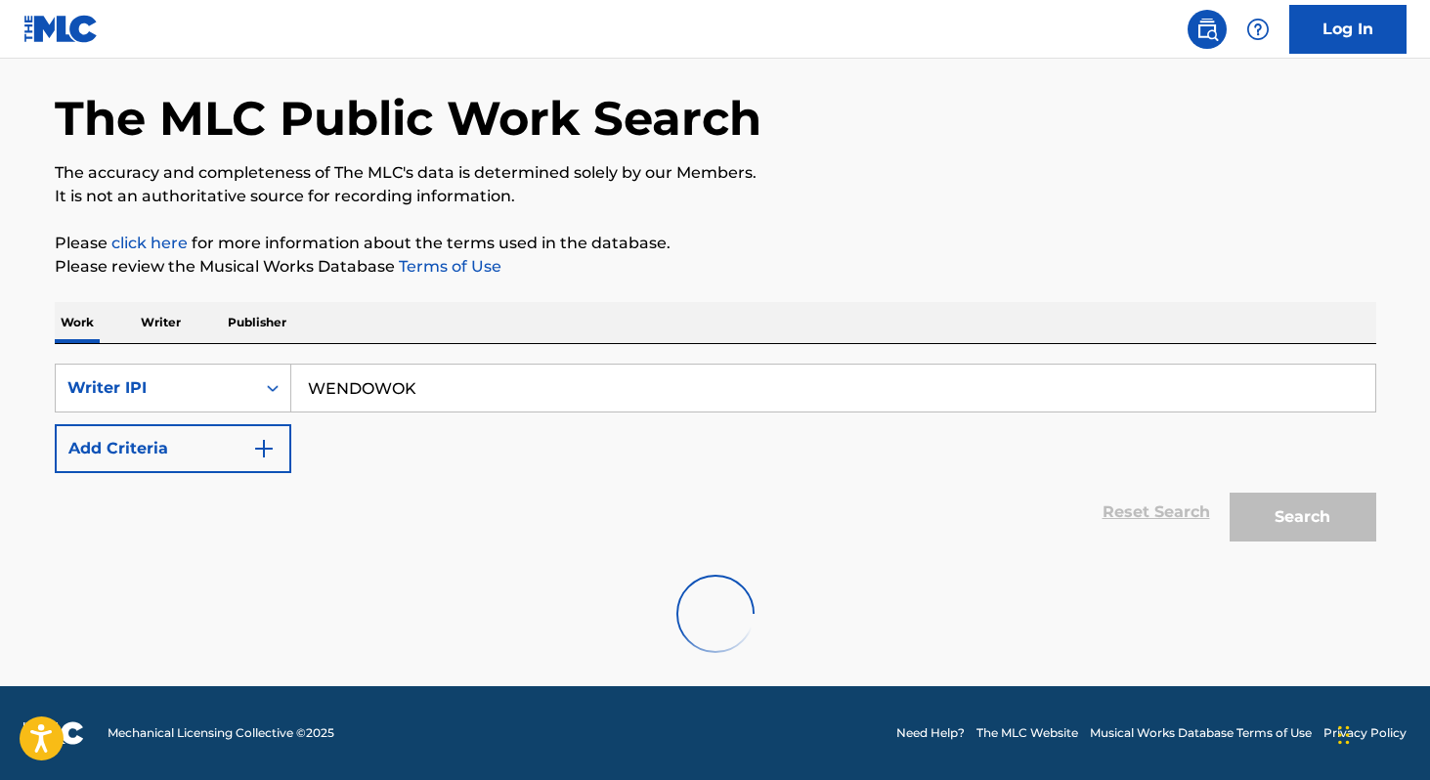
scroll to position [8, 0]
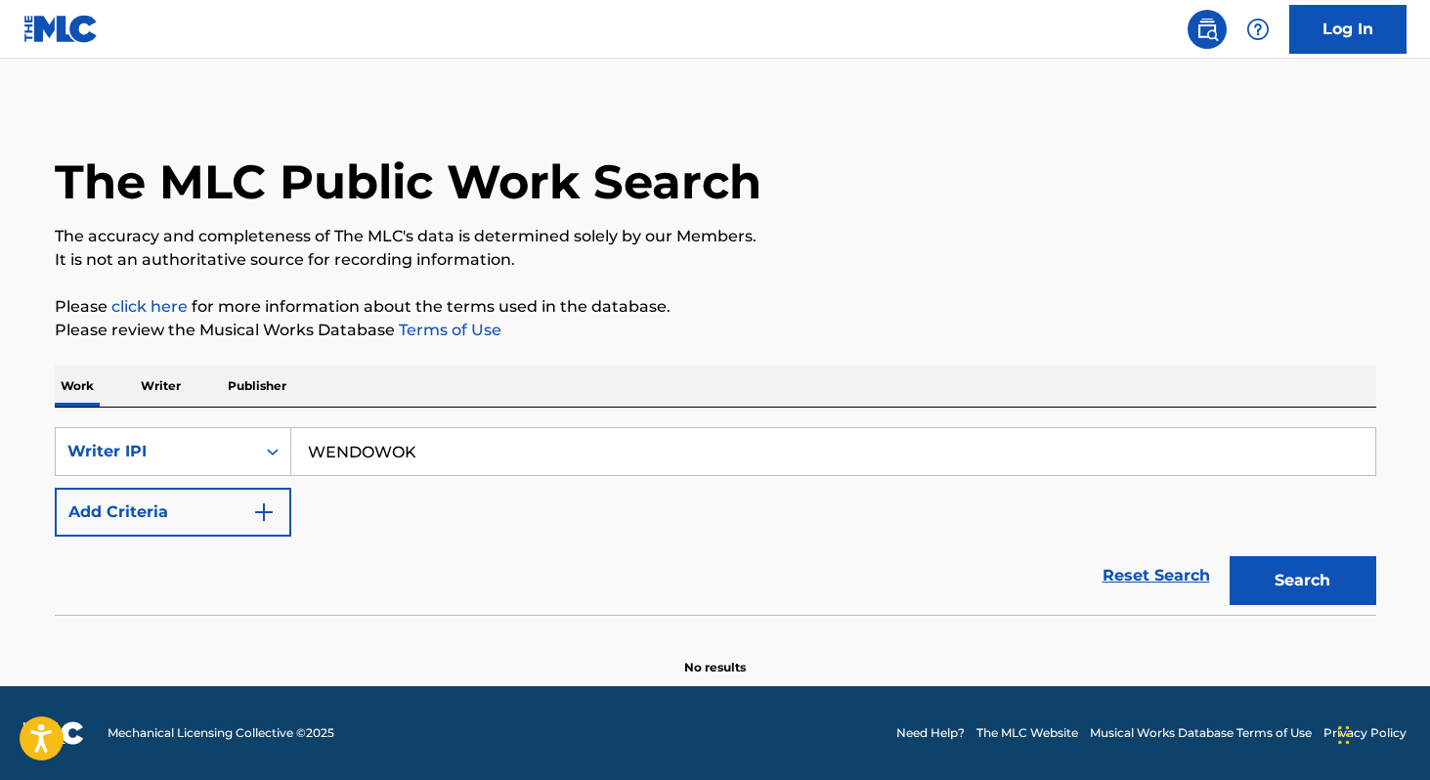
click at [734, 406] on div "Work Writer Publisher" at bounding box center [716, 386] width 1322 height 41
click at [734, 435] on input "WENDOWOK" at bounding box center [833, 451] width 1084 height 47
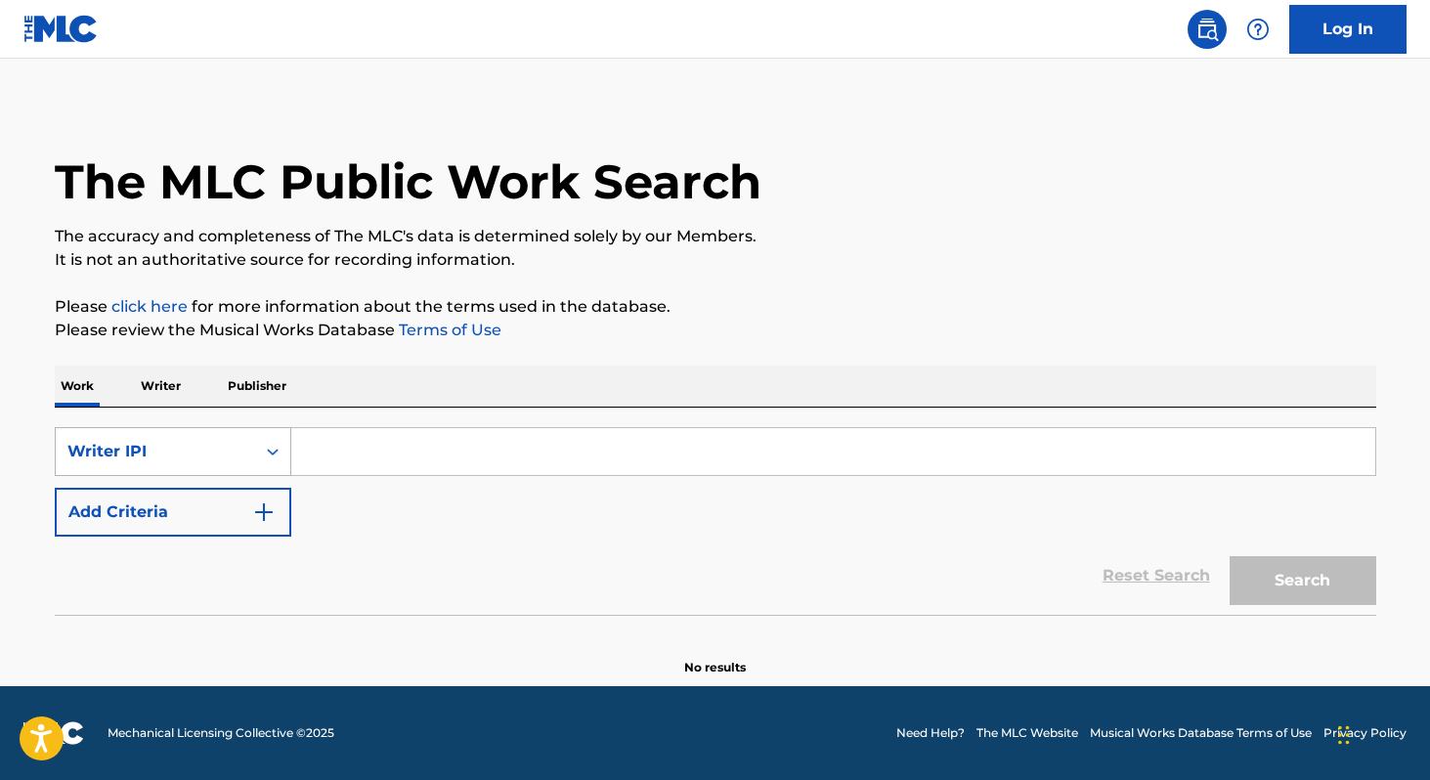
click at [272, 428] on div "Search Form" at bounding box center [272, 451] width 35 height 47
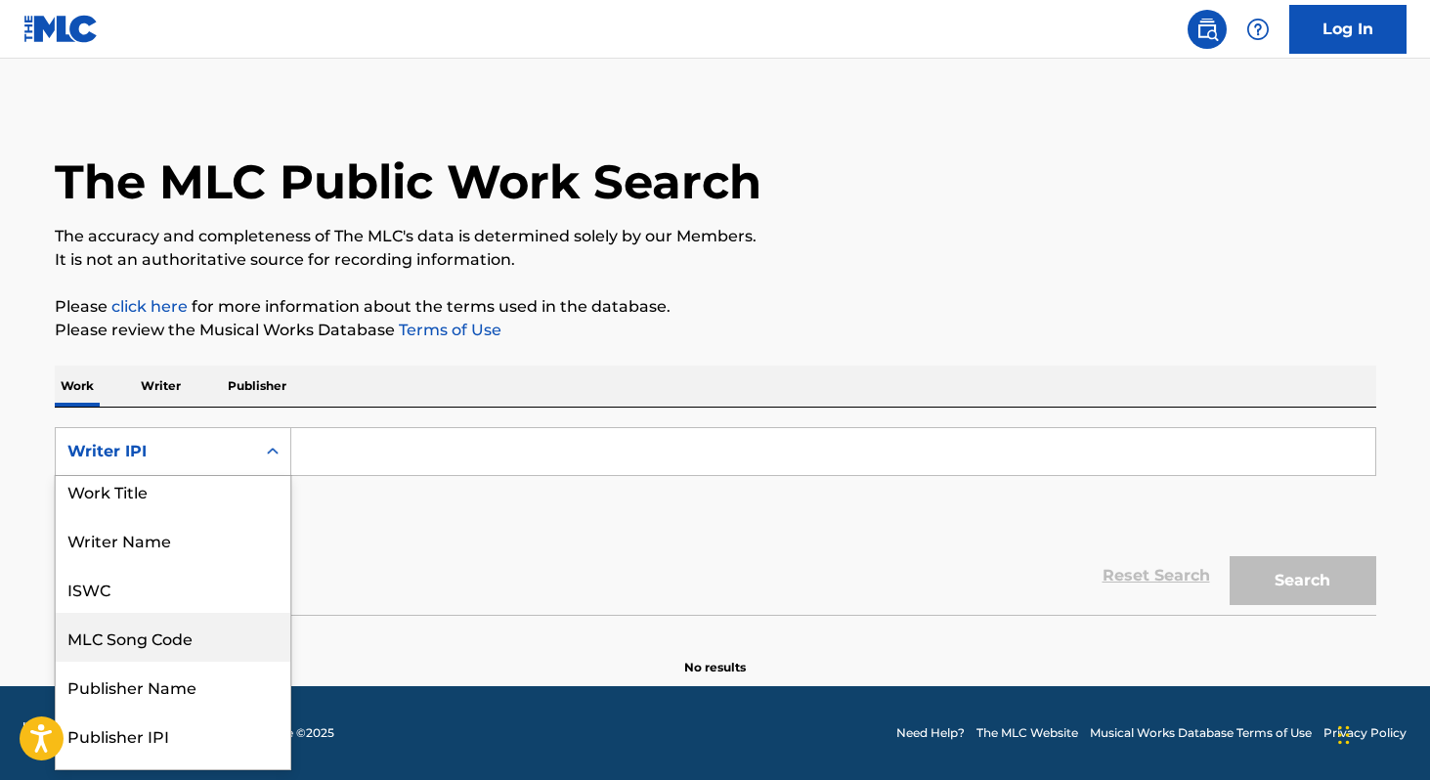
scroll to position [0, 0]
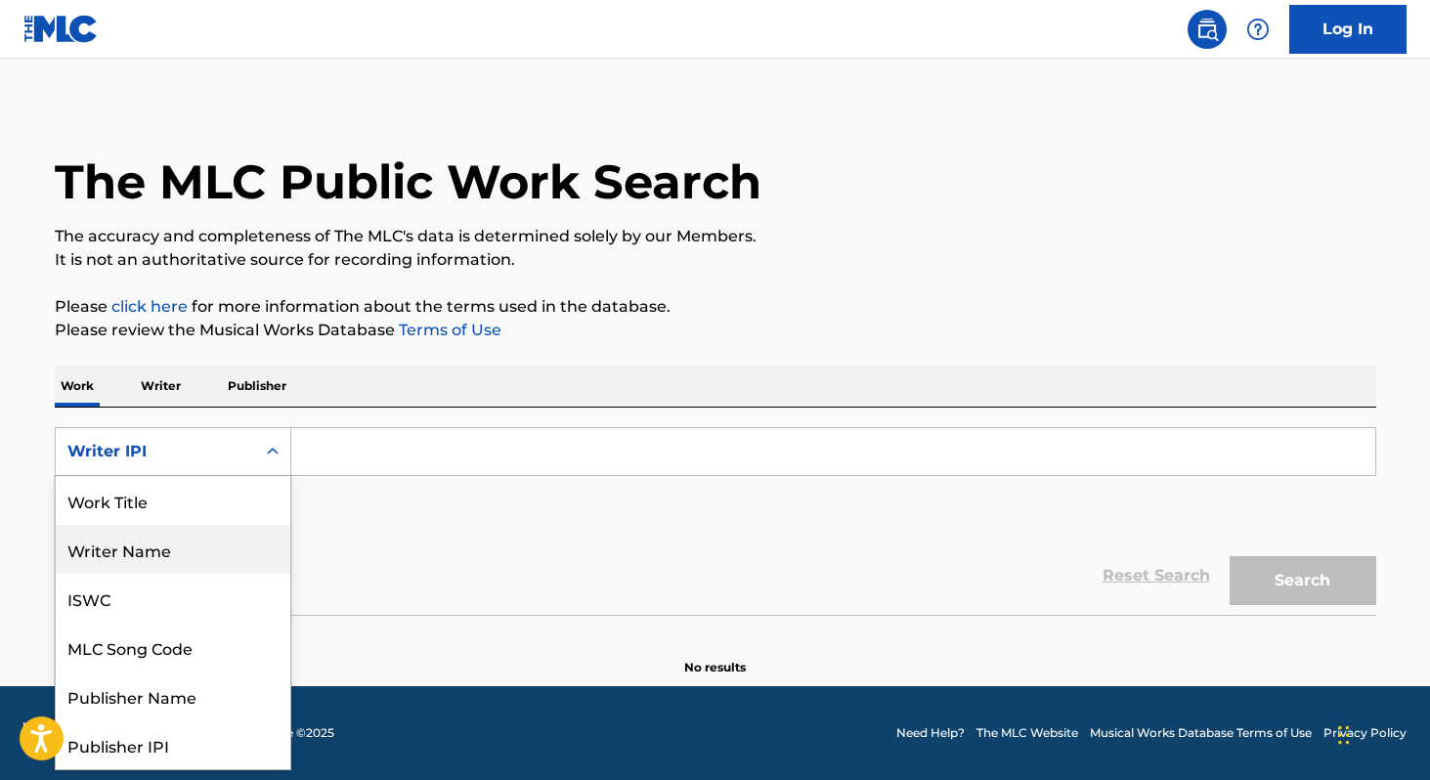
click at [251, 536] on div "Writer Name" at bounding box center [173, 549] width 235 height 49
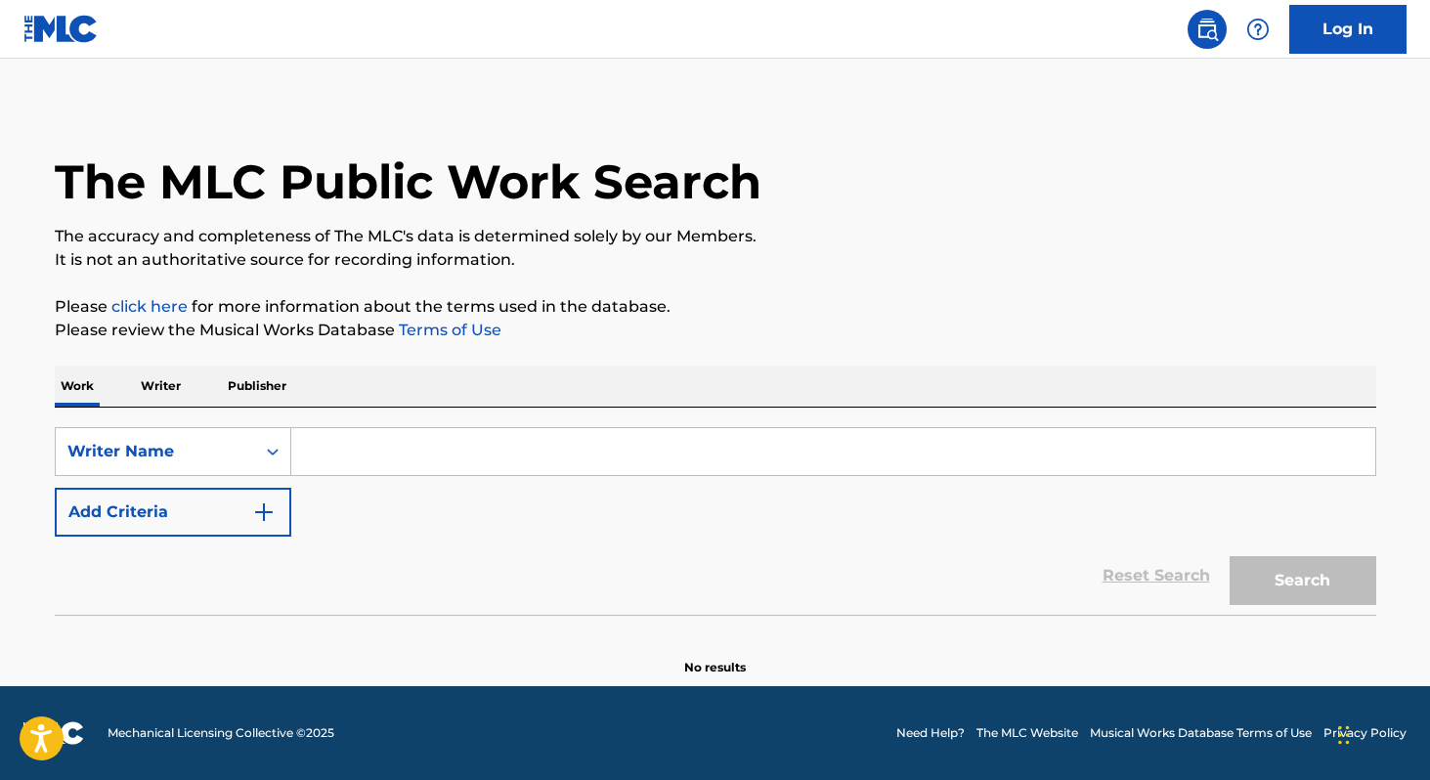
click at [353, 458] on input "Search Form" at bounding box center [833, 451] width 1084 height 47
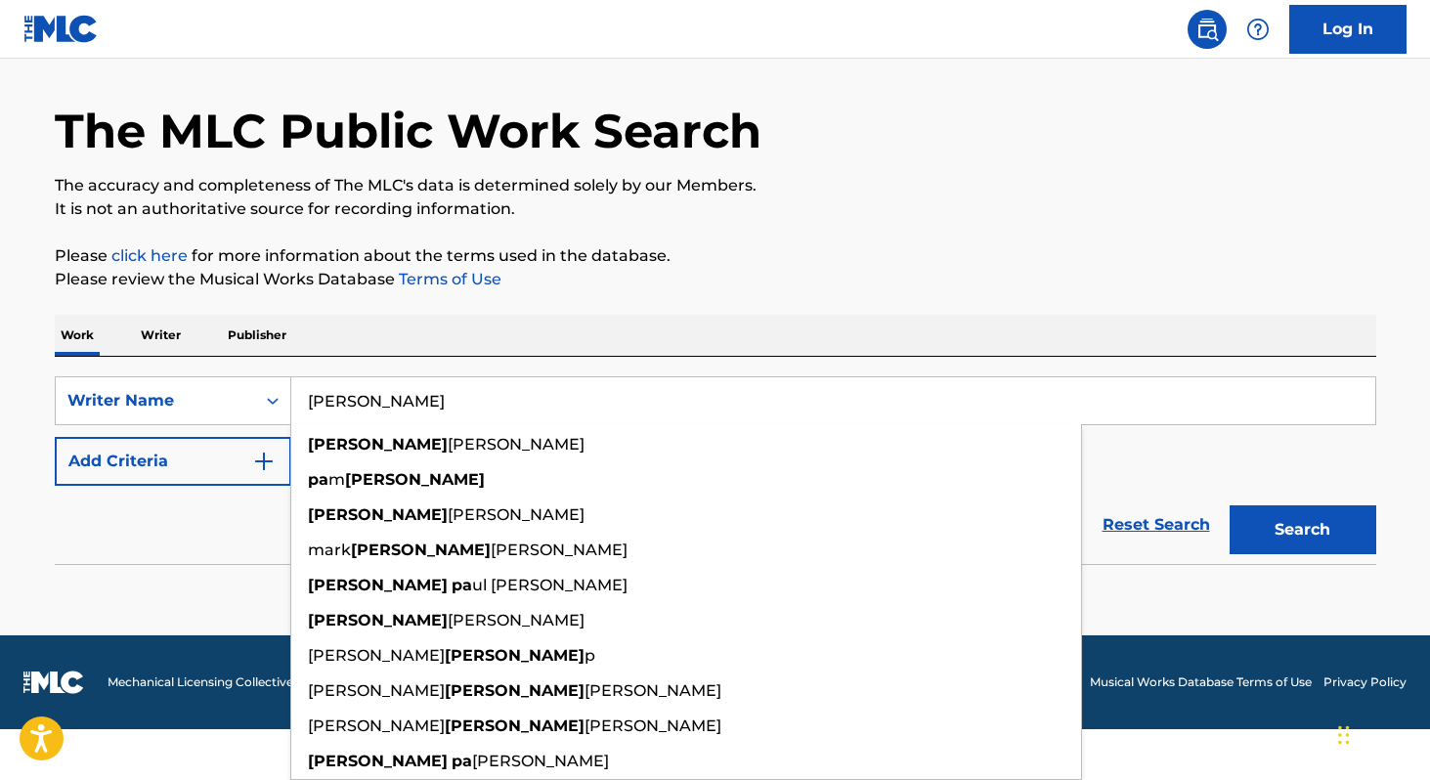
scroll to position [8, 0]
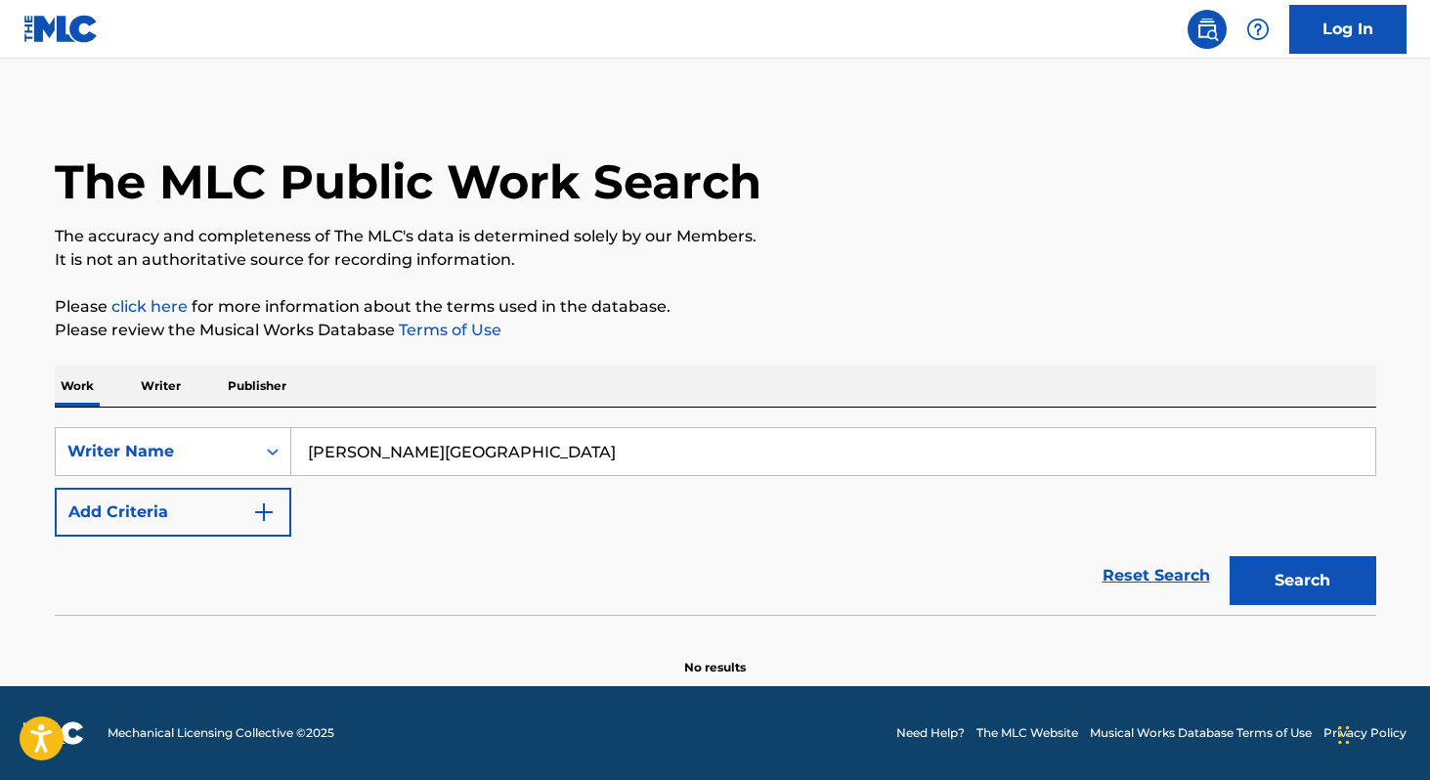
click at [1230, 556] on button "Search" at bounding box center [1303, 580] width 147 height 49
click at [379, 448] on input "Wendell Paris" at bounding box center [833, 451] width 1084 height 47
click at [384, 449] on input "Wendell Paris" at bounding box center [833, 451] width 1084 height 47
type input "Wendell Howton"
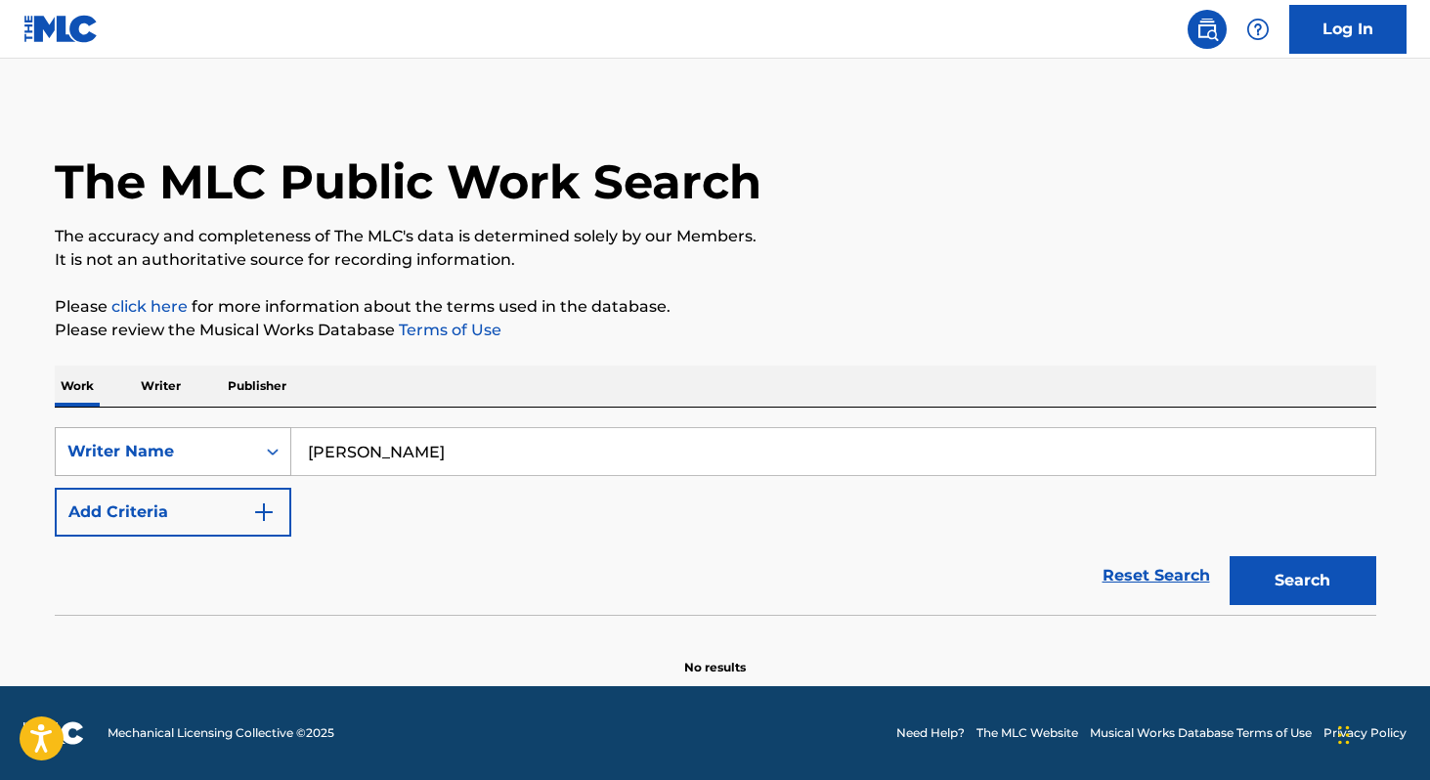
click at [179, 464] on div "Writer Name" at bounding box center [155, 451] width 199 height 37
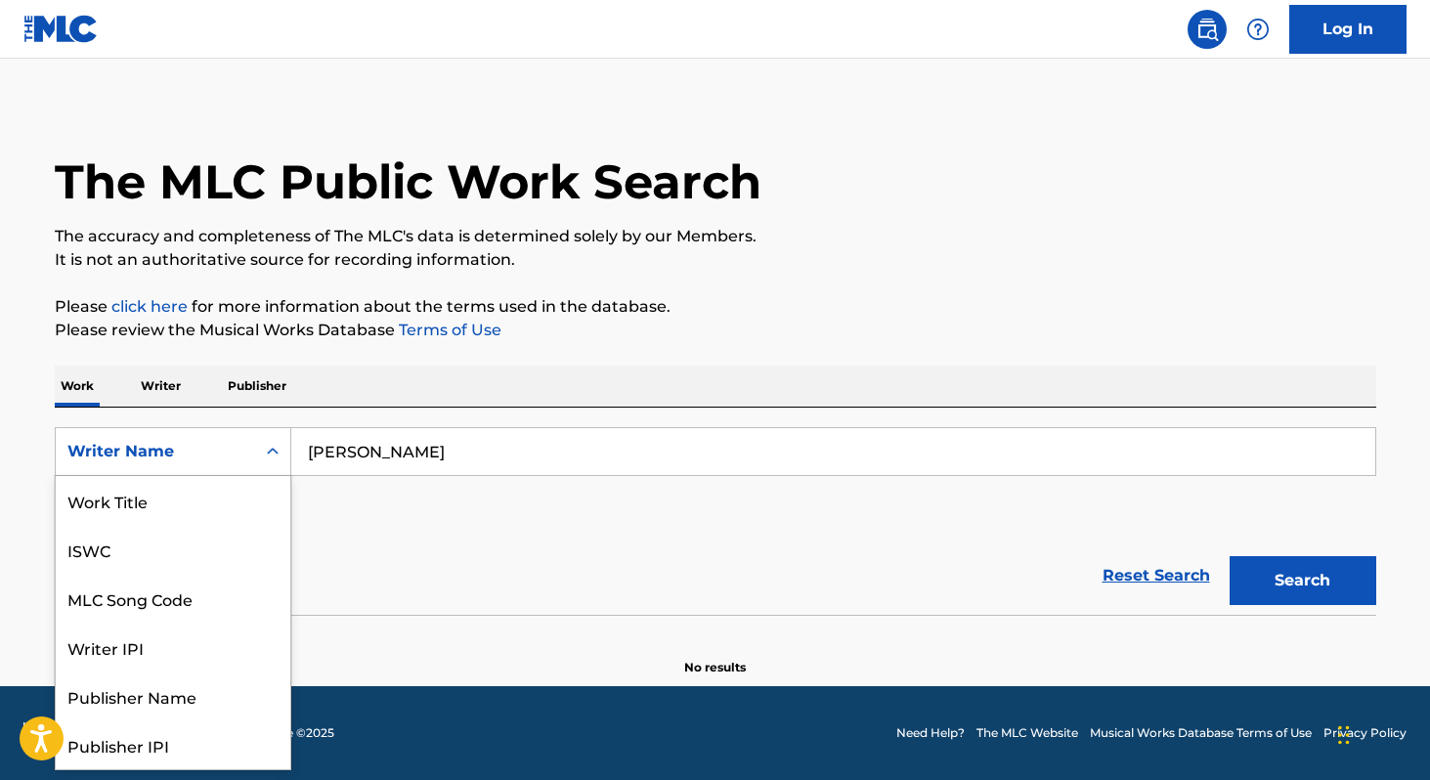
scroll to position [98, 0]
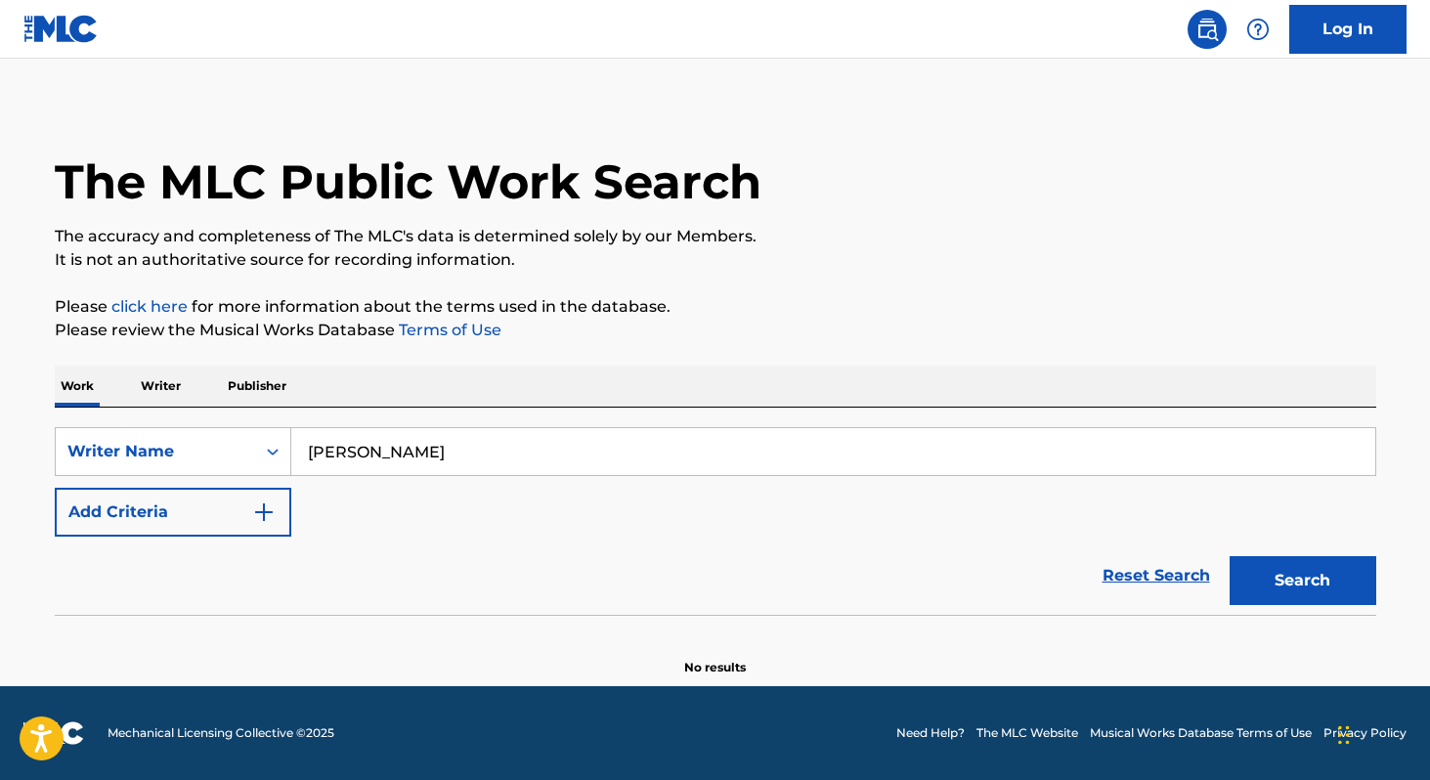
click at [174, 399] on p "Writer" at bounding box center [161, 386] width 52 height 41
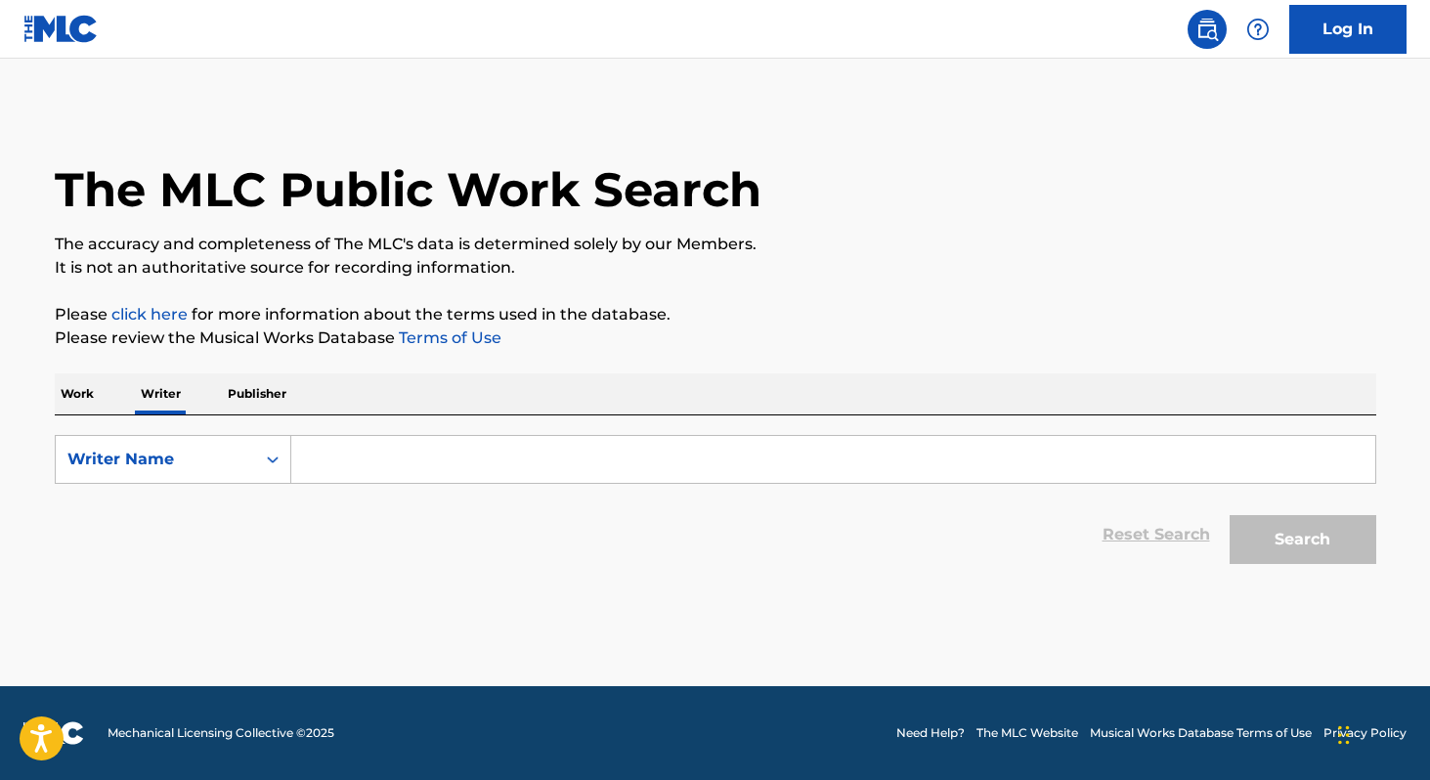
click at [336, 458] on input "Search Form" at bounding box center [833, 459] width 1084 height 47
click at [251, 458] on div "Writer Name" at bounding box center [155, 459] width 199 height 37
click at [337, 455] on input "Search Form" at bounding box center [833, 459] width 1084 height 47
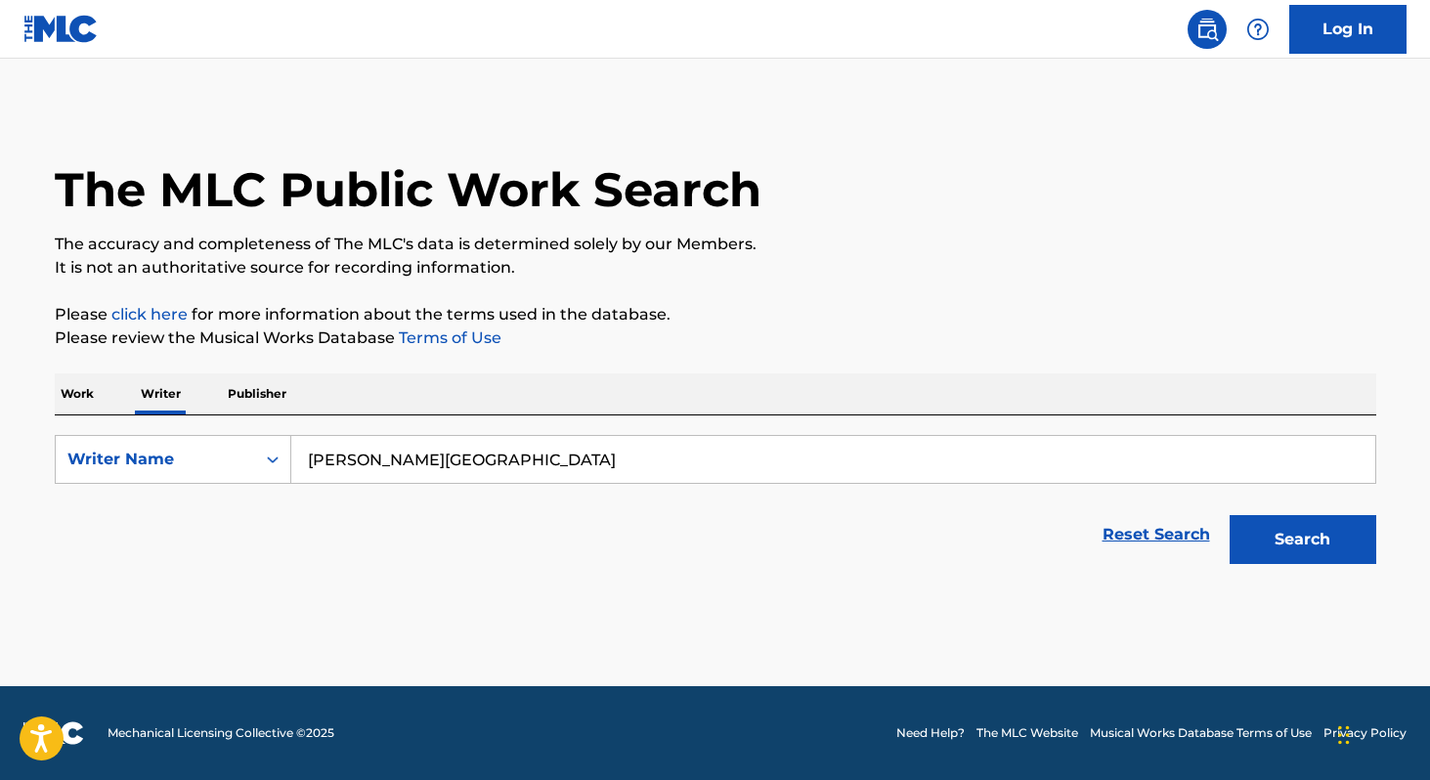
type input "Wendell Paris"
click at [1230, 515] on button "Search" at bounding box center [1303, 539] width 147 height 49
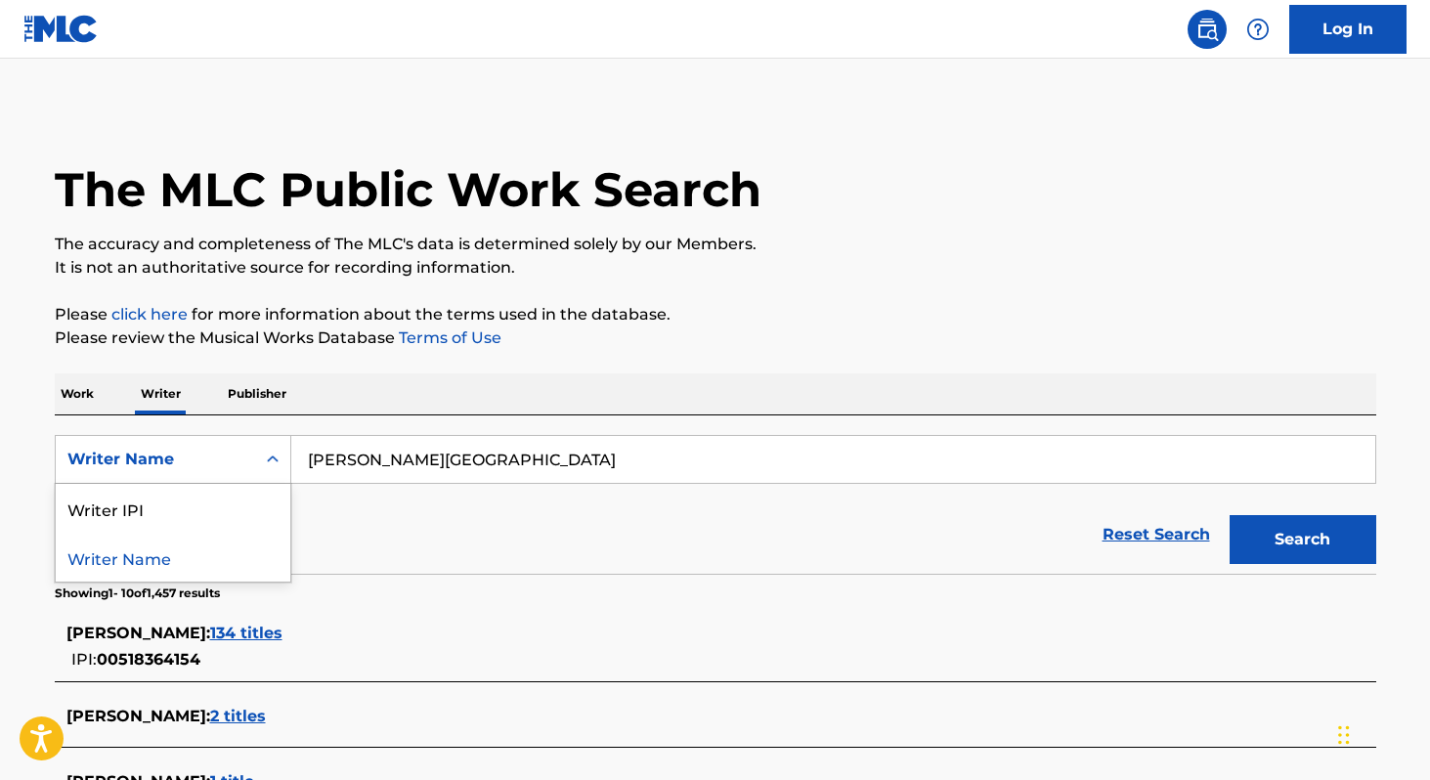
click at [271, 440] on div "Search Form" at bounding box center [272, 459] width 35 height 47
click at [270, 500] on div "Writer IPI" at bounding box center [173, 508] width 235 height 49
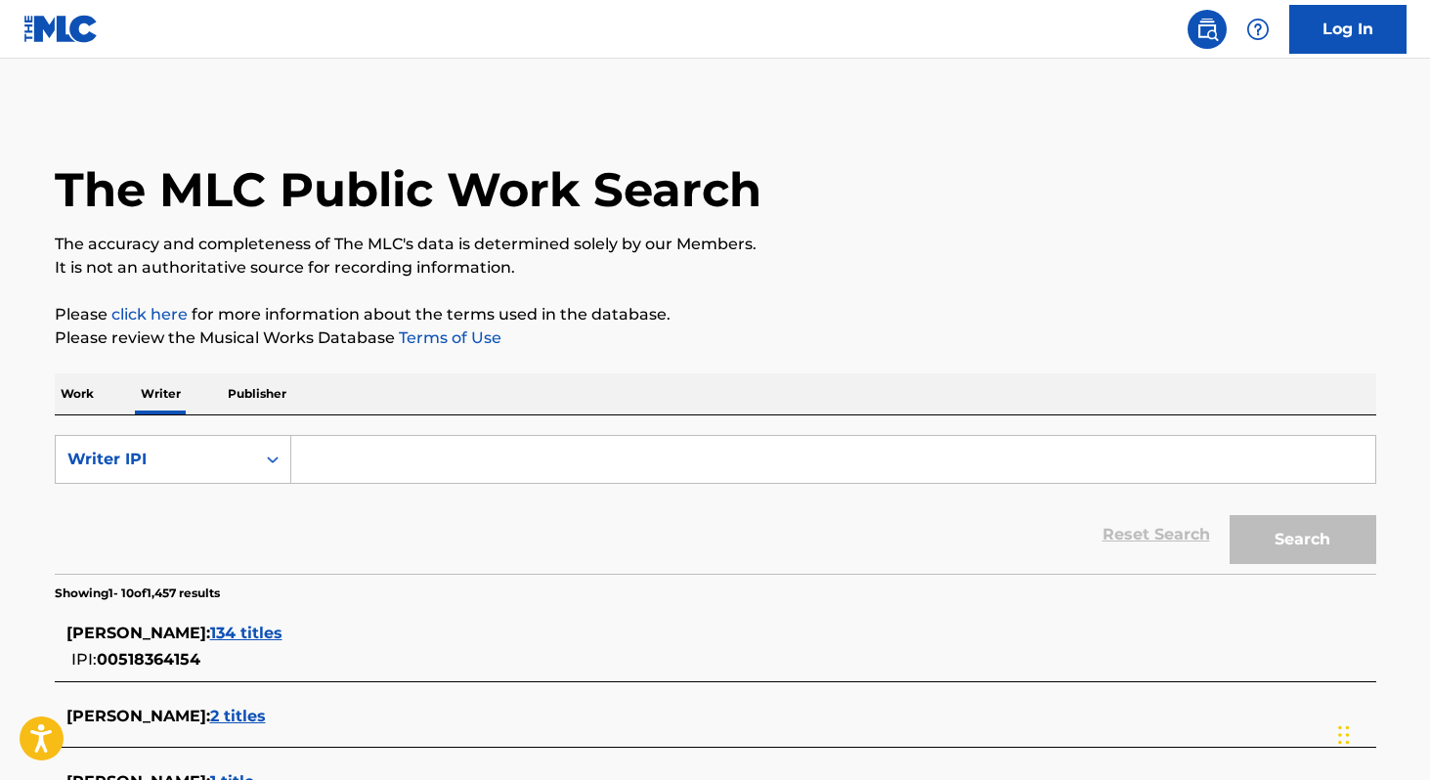
click at [1319, 26] on link "Log In" at bounding box center [1347, 29] width 117 height 49
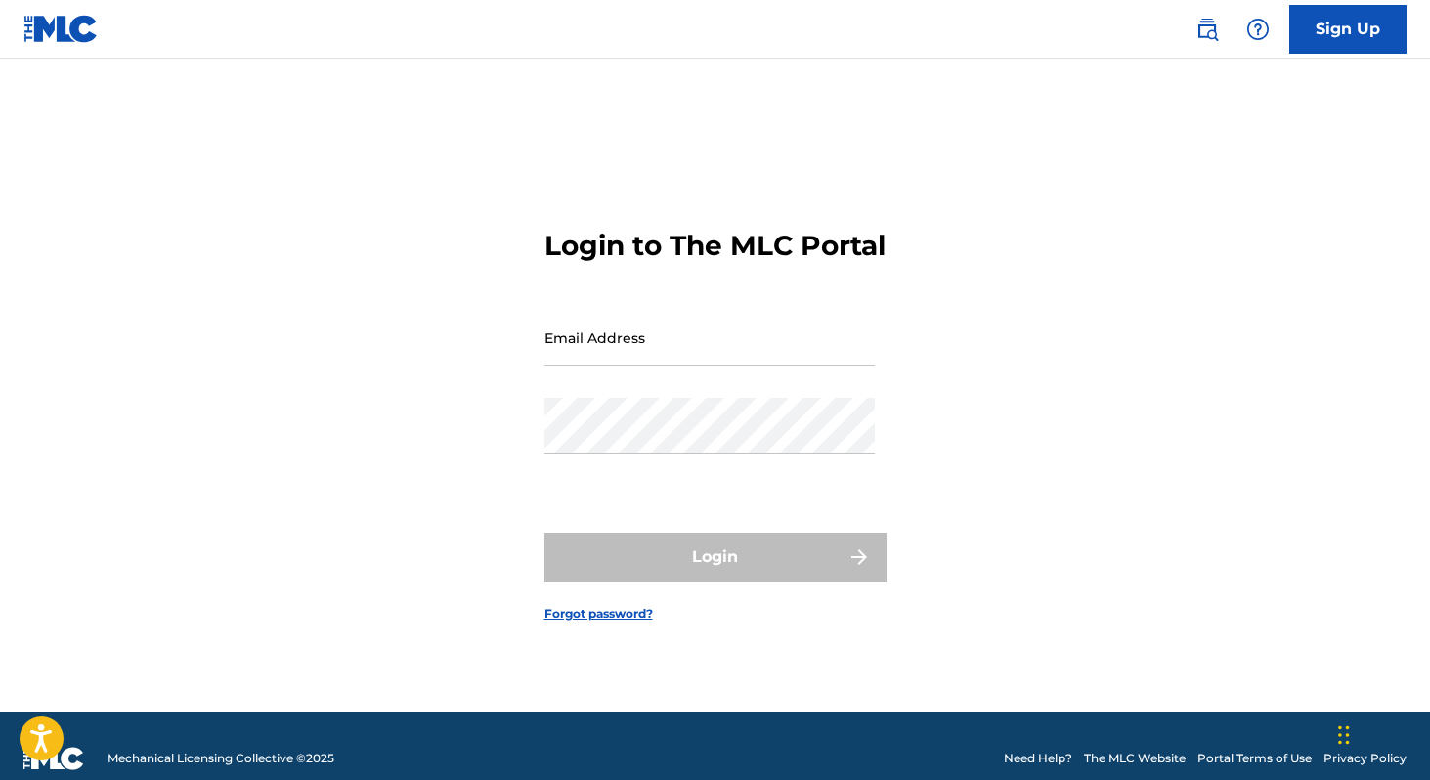
click at [696, 391] on div "Email Address" at bounding box center [710, 354] width 330 height 88
click at [696, 366] on input "Email Address" at bounding box center [710, 338] width 330 height 56
type input "[EMAIL_ADDRESS][DOMAIN_NAME]"
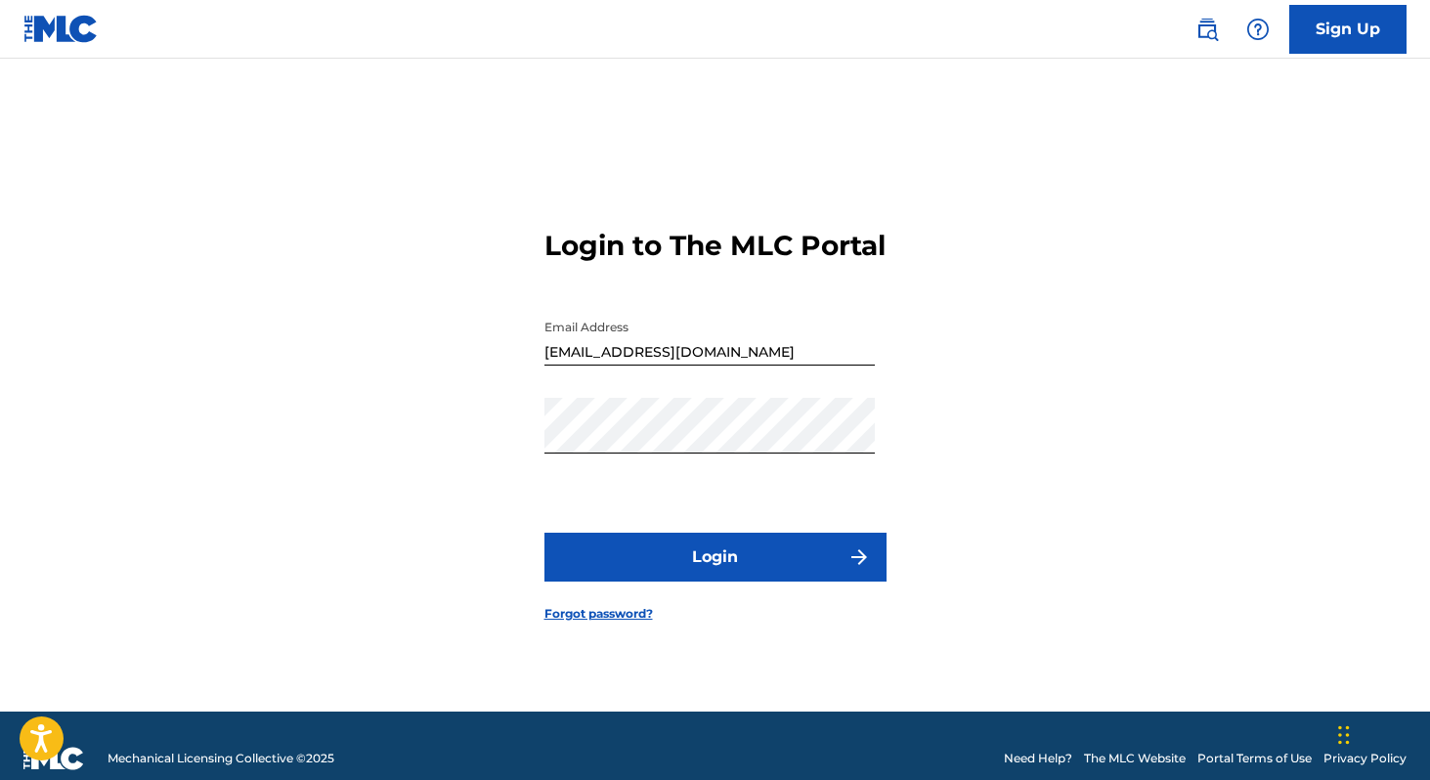
click at [734, 569] on button "Login" at bounding box center [716, 557] width 342 height 49
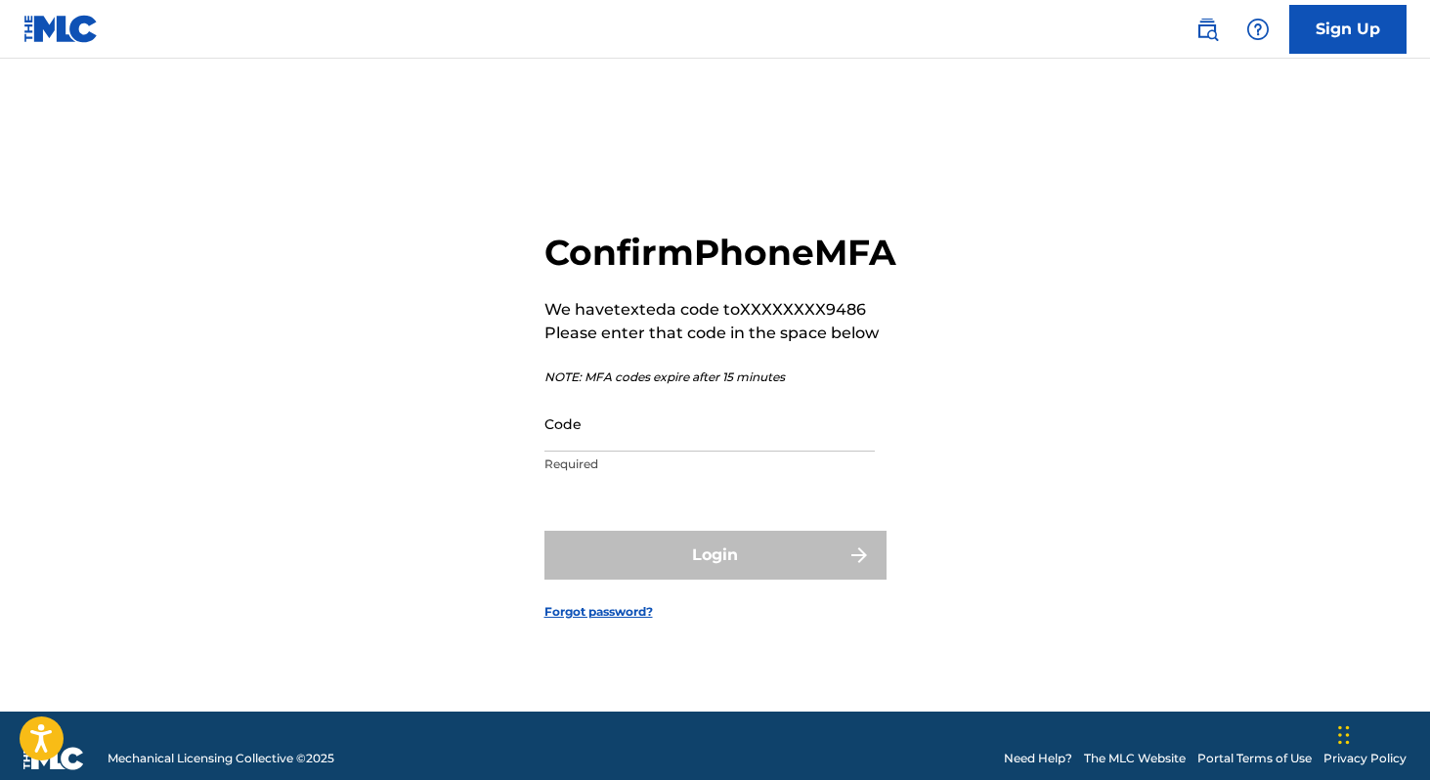
click at [611, 621] on link "Forgot password?" at bounding box center [599, 612] width 109 height 18
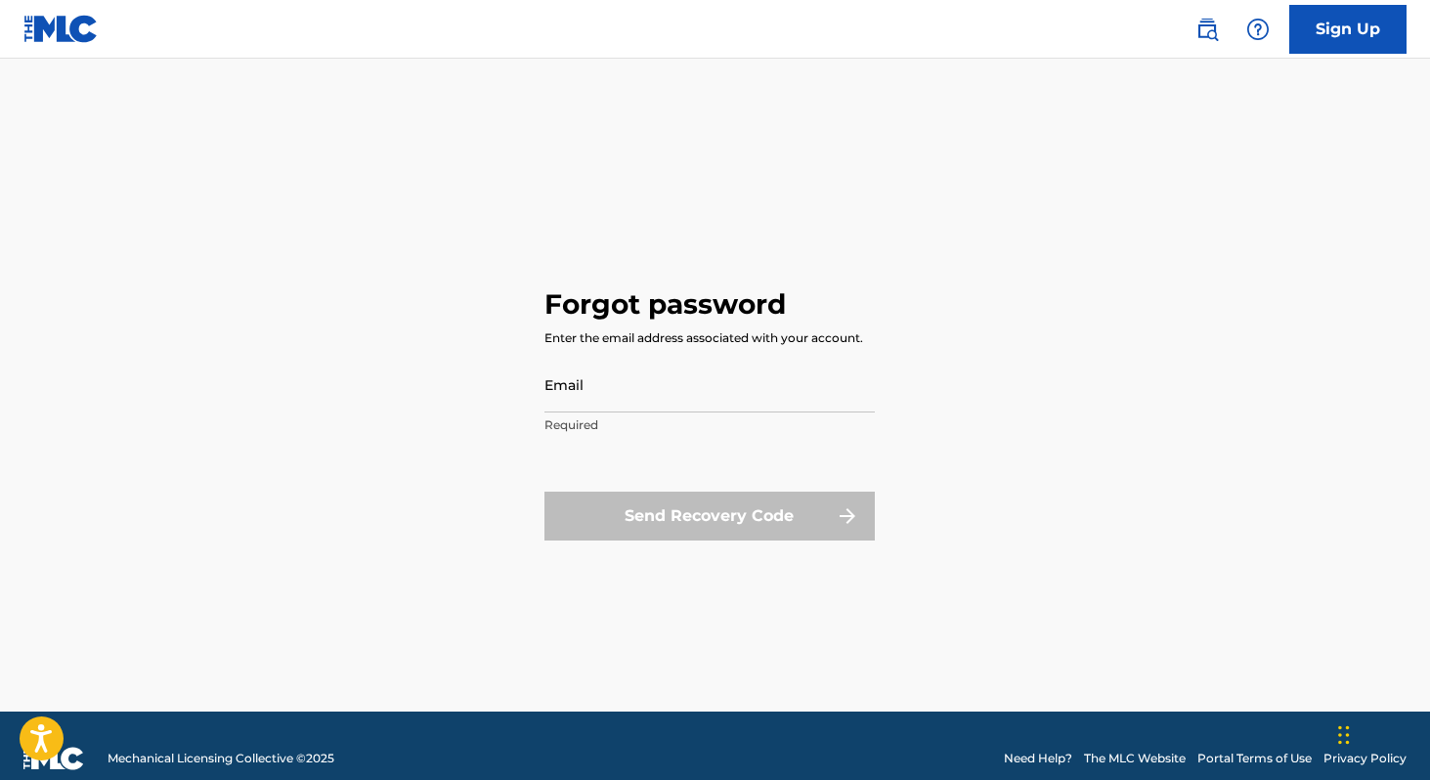
click at [710, 374] on input "Email" at bounding box center [710, 385] width 330 height 56
click at [1056, 432] on div "Forgot password Enter the email address associated with your account. Email Req…" at bounding box center [715, 410] width 1369 height 604
click at [828, 416] on p "Required" at bounding box center [710, 425] width 330 height 18
click at [828, 382] on input "Email" at bounding box center [710, 385] width 330 height 56
click at [901, 268] on div "Forgot password Enter the email address associated with your account. Email Req…" at bounding box center [715, 410] width 1369 height 604
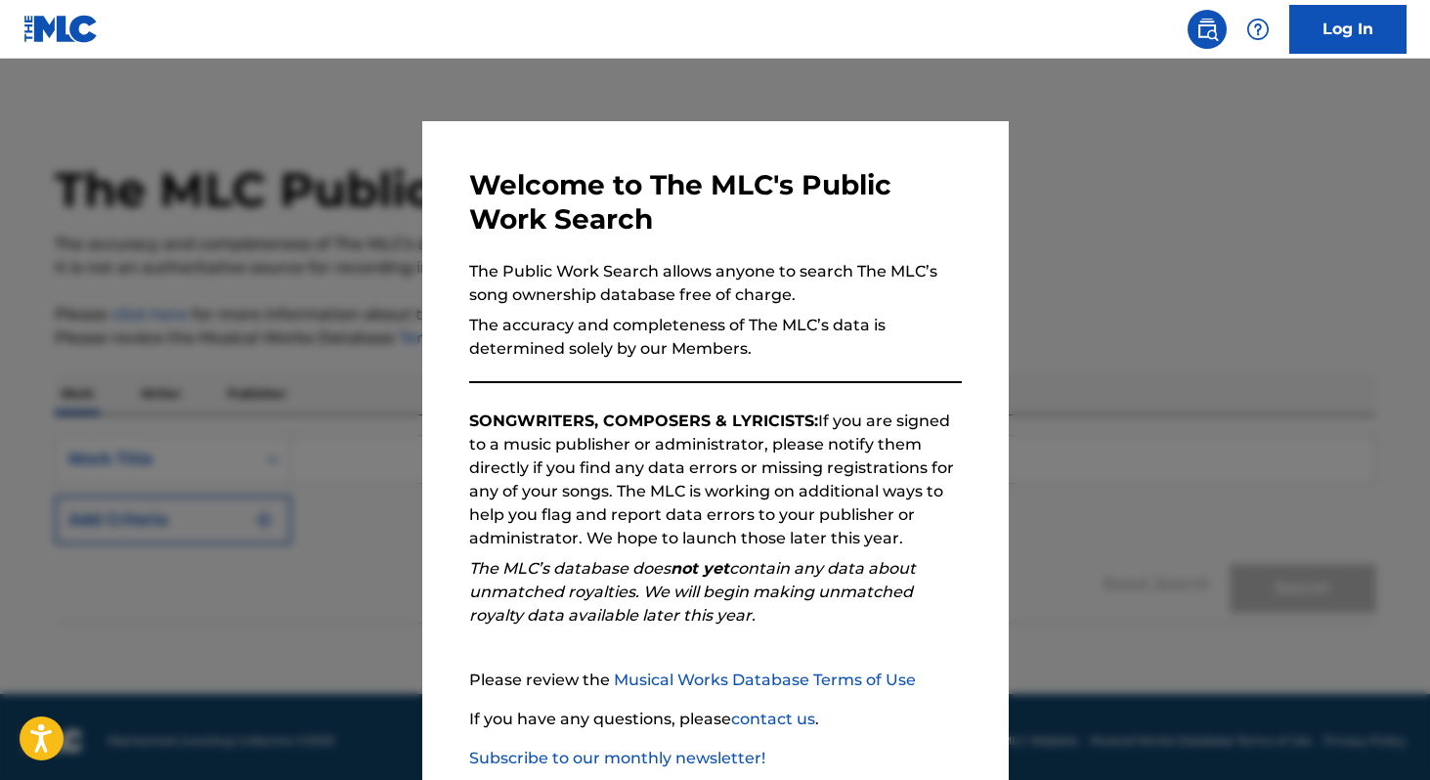
click at [699, 277] on p "The Public Work Search allows anyone to search The MLC’s song ownership databas…" at bounding box center [715, 283] width 493 height 47
click at [851, 74] on div at bounding box center [715, 449] width 1430 height 780
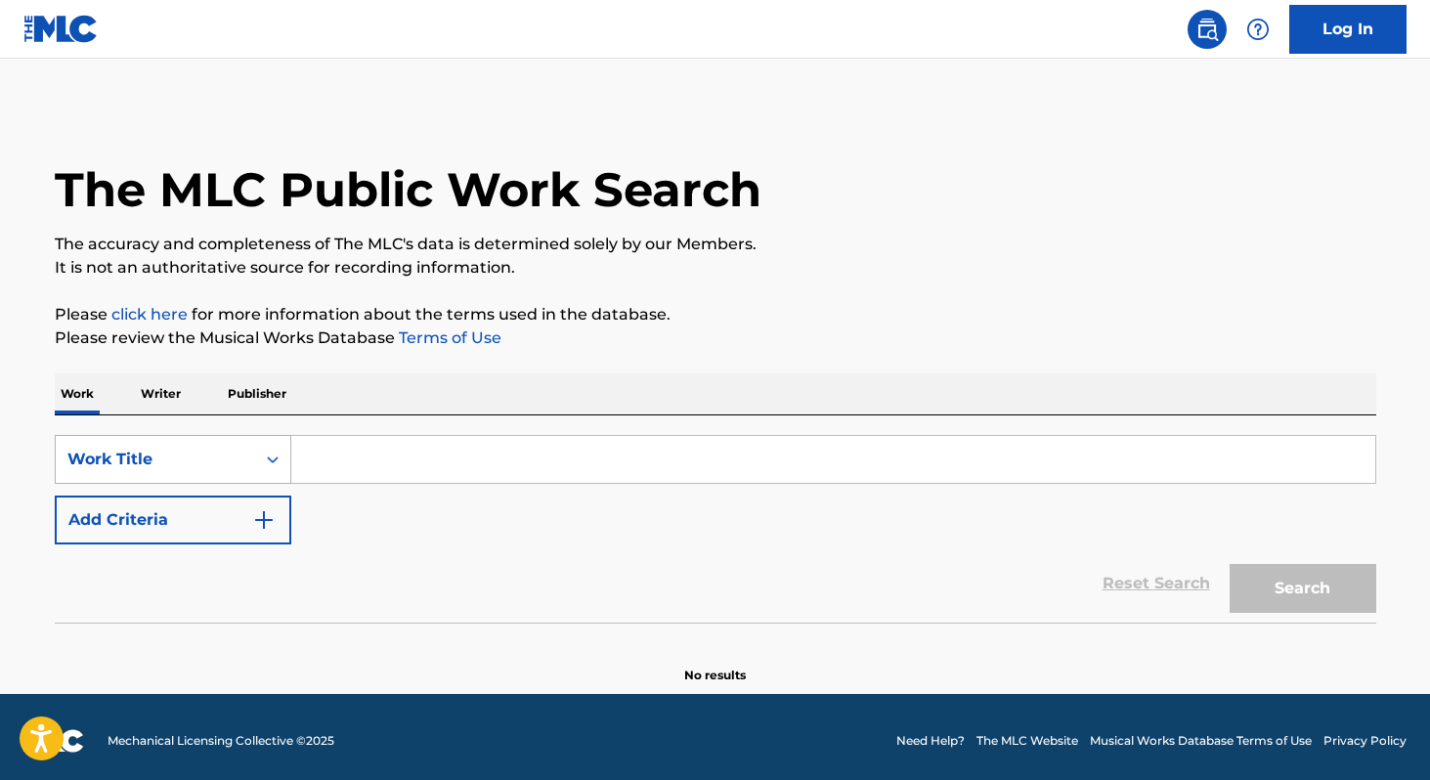
click at [180, 478] on div "Work Title" at bounding box center [173, 459] width 237 height 49
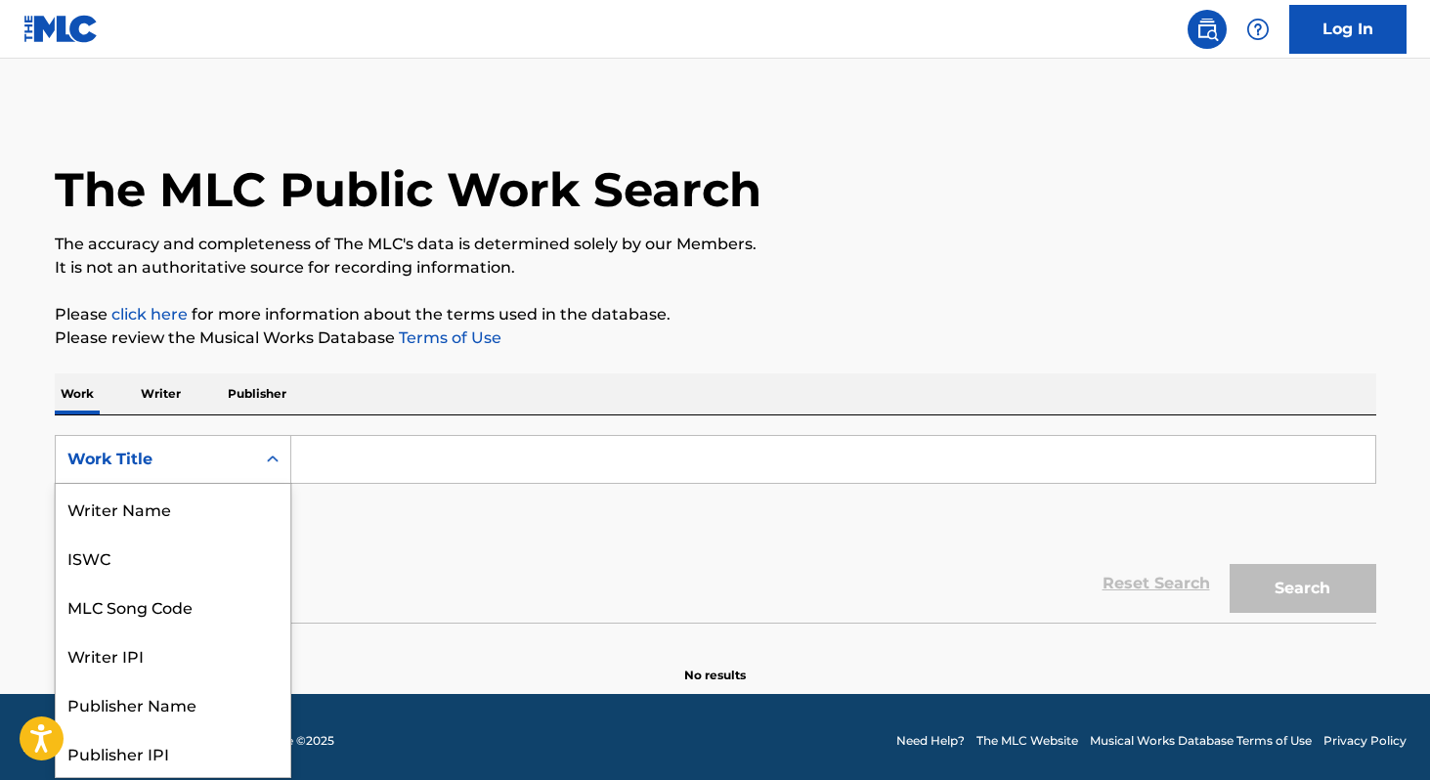
scroll to position [98, 0]
click at [210, 537] on div "Writer IPI" at bounding box center [173, 557] width 235 height 49
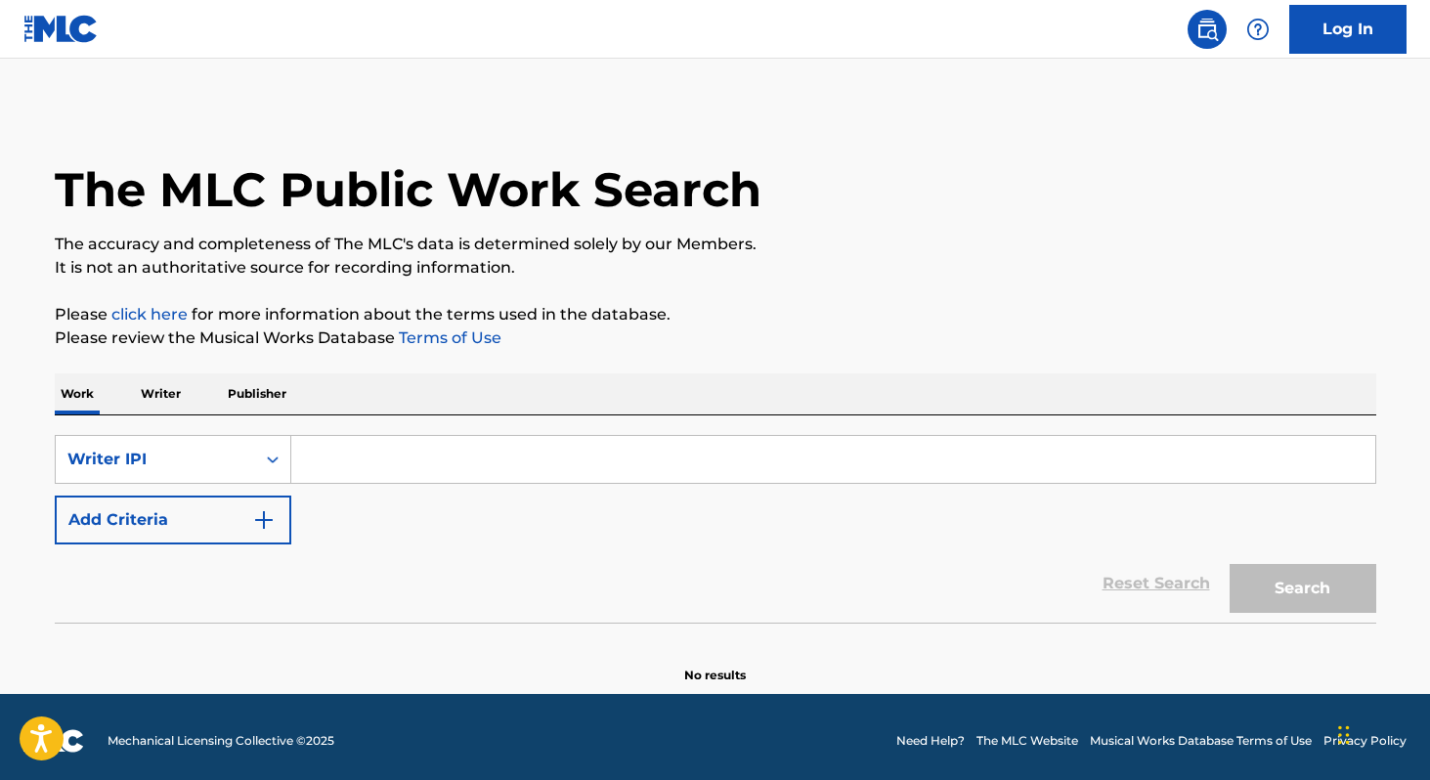
click at [334, 463] on input "Search Form" at bounding box center [833, 459] width 1084 height 47
paste input "1298116431"
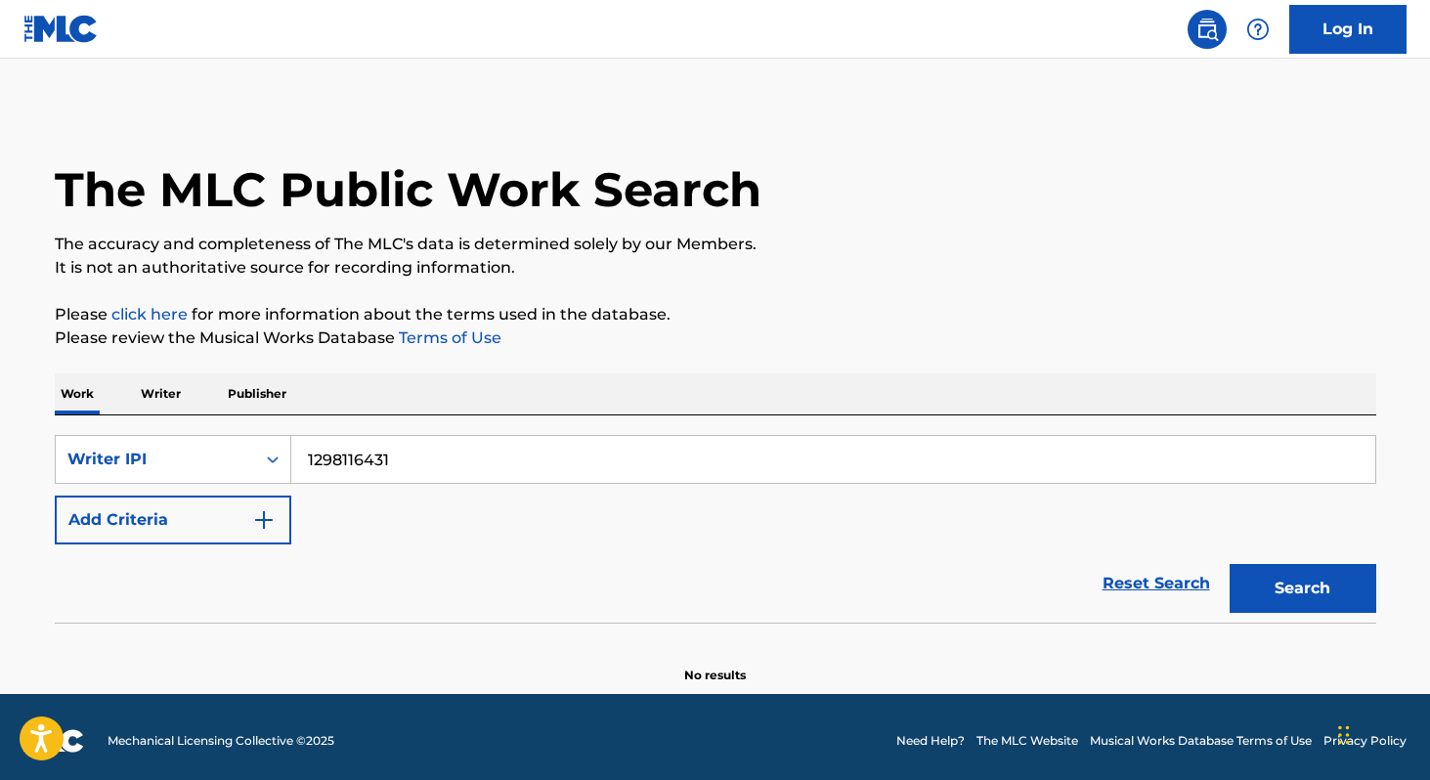
type input "1298116431"
click at [1328, 592] on button "Search" at bounding box center [1303, 588] width 147 height 49
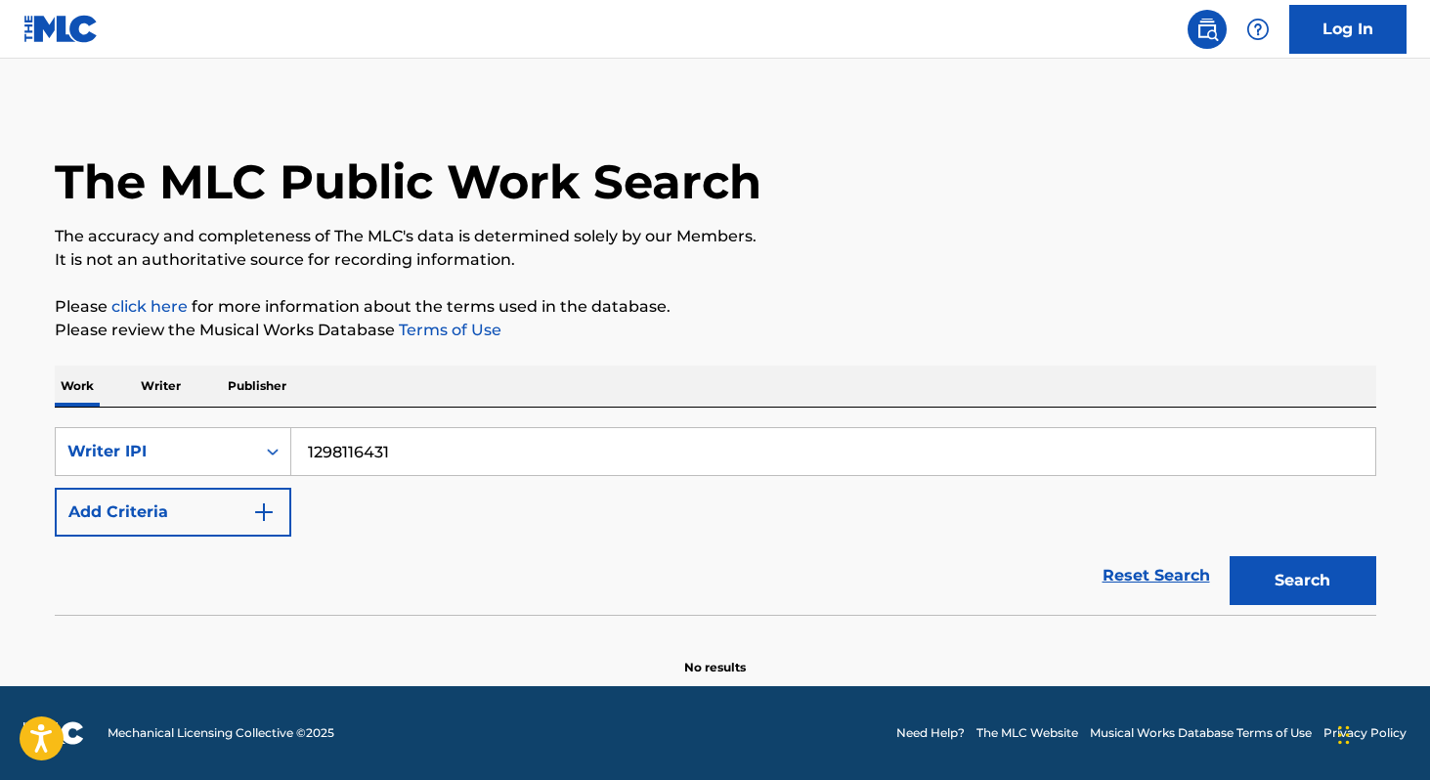
click at [295, 387] on div "Work Writer Publisher" at bounding box center [716, 386] width 1322 height 41
click at [182, 390] on p "Writer" at bounding box center [161, 386] width 52 height 41
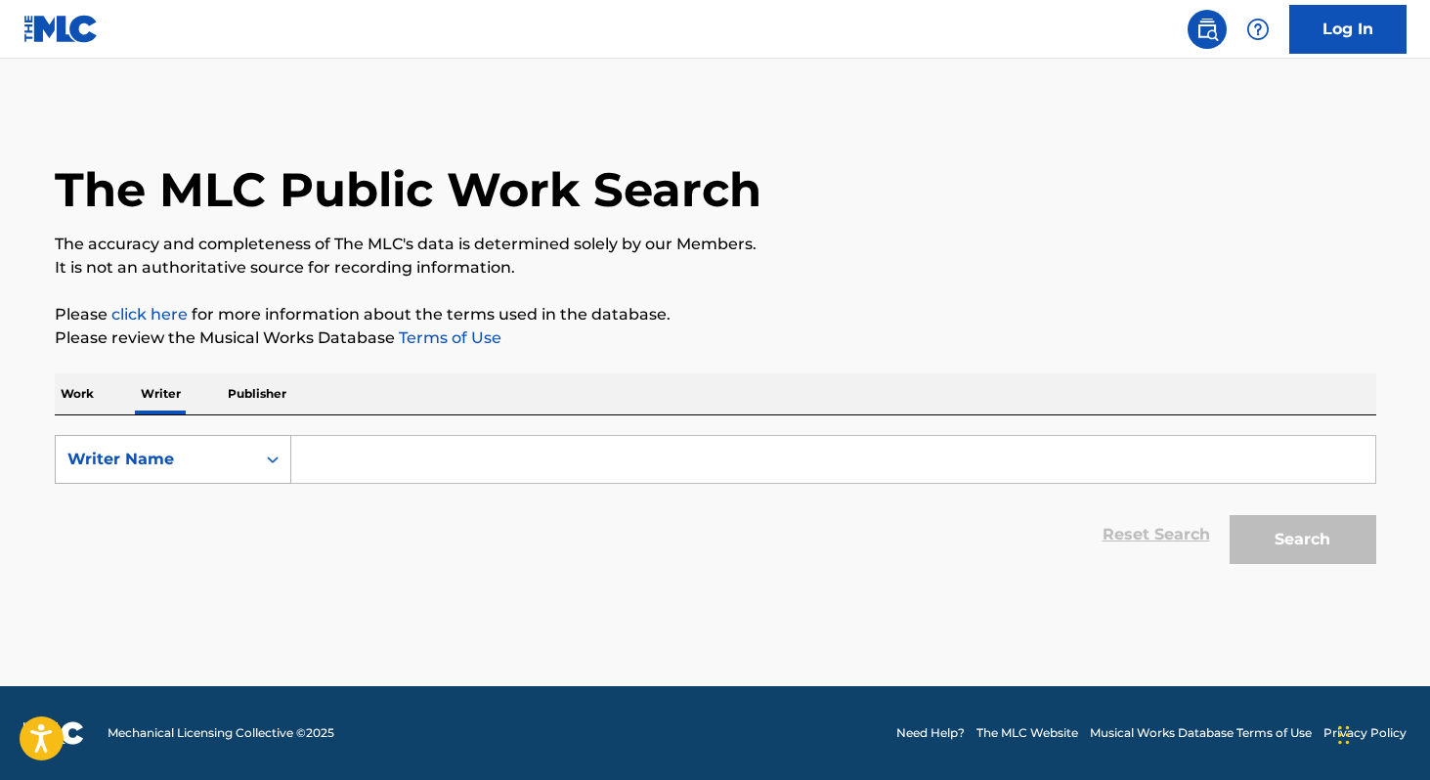
click at [263, 452] on icon "Search Form" at bounding box center [273, 460] width 20 height 20
click at [246, 494] on div "Writer IPI" at bounding box center [173, 508] width 235 height 49
click at [351, 464] on input "Search Form" at bounding box center [833, 459] width 1084 height 47
paste input "1298116431"
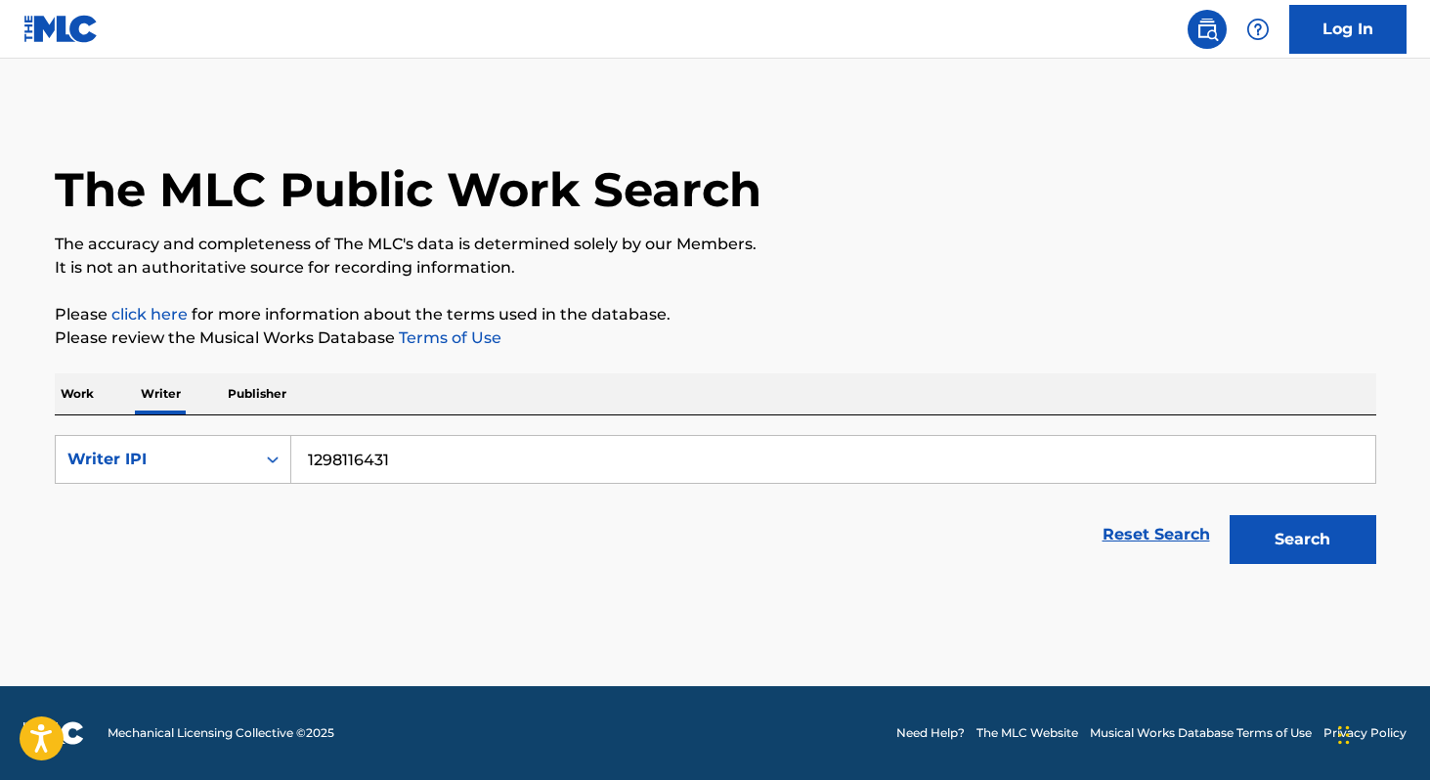
type input "1298116431"
click at [1370, 551] on button "Search" at bounding box center [1303, 539] width 147 height 49
